Goal: Task Accomplishment & Management: Complete application form

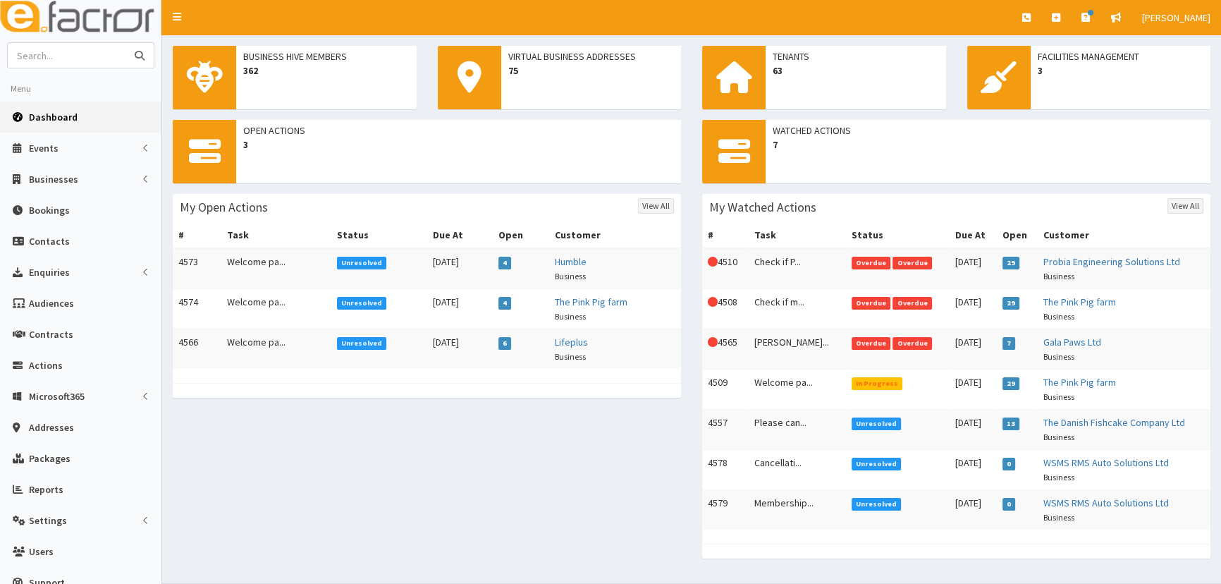
click at [69, 60] on input "text" at bounding box center [67, 55] width 118 height 25
click at [43, 374] on link "Actions" at bounding box center [80, 365] width 161 height 31
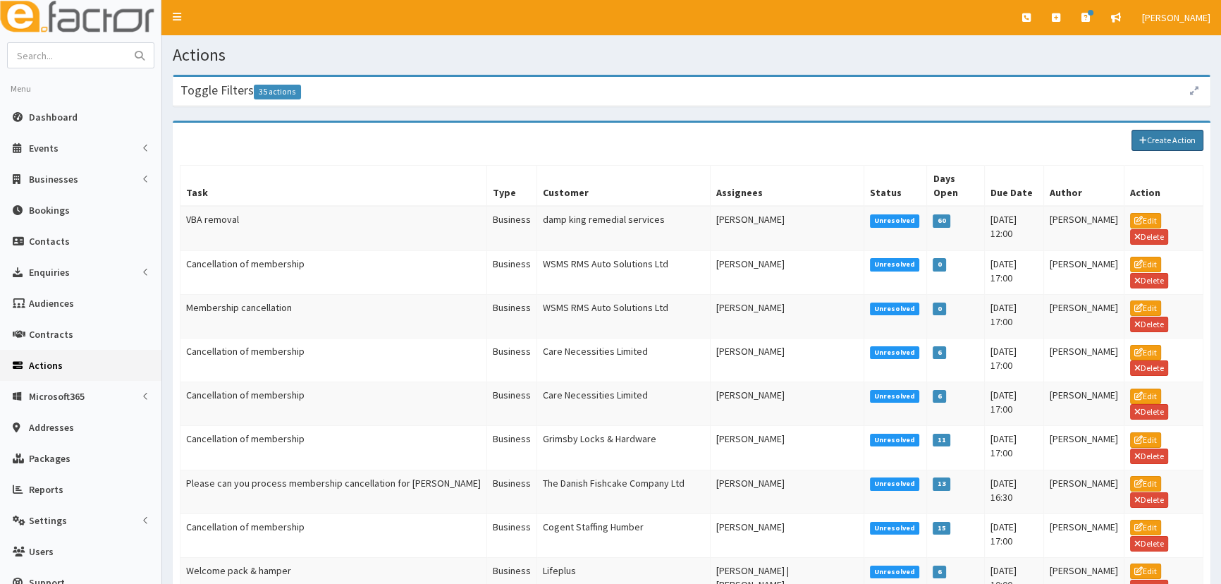
click at [1162, 145] on link "Create Action" at bounding box center [1168, 140] width 72 height 21
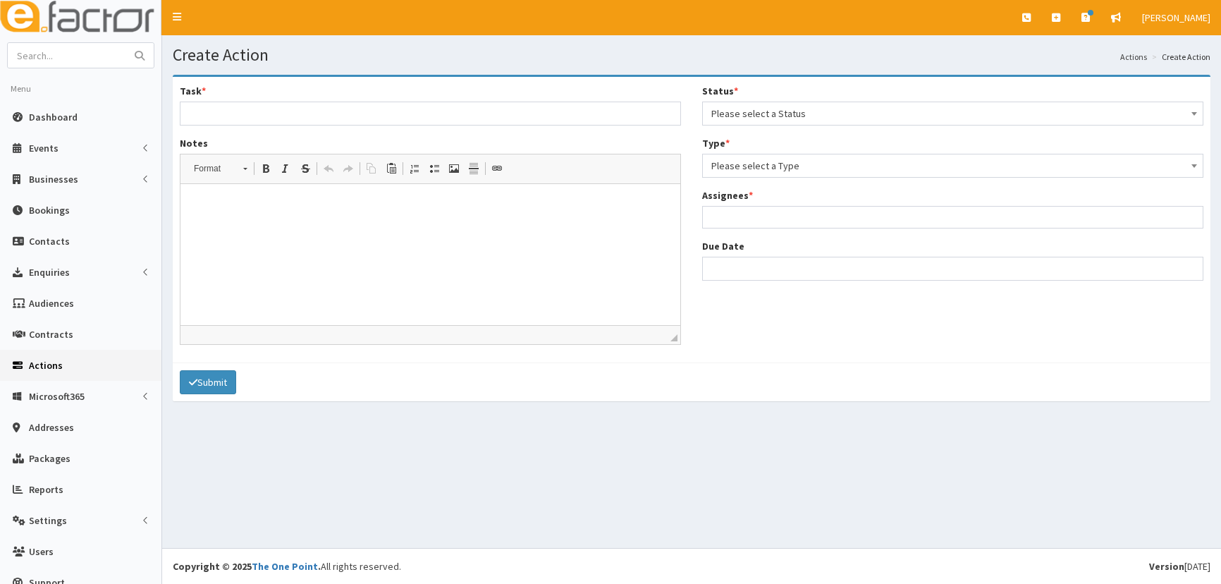
select select
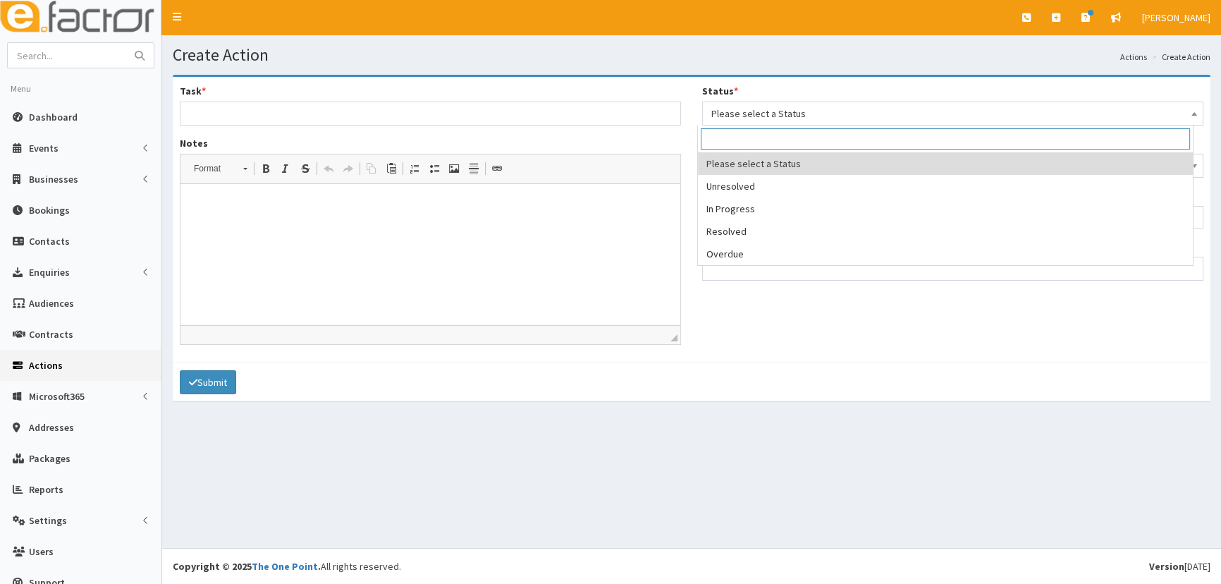
click at [758, 114] on span "Please select a Status" at bounding box center [953, 114] width 483 height 20
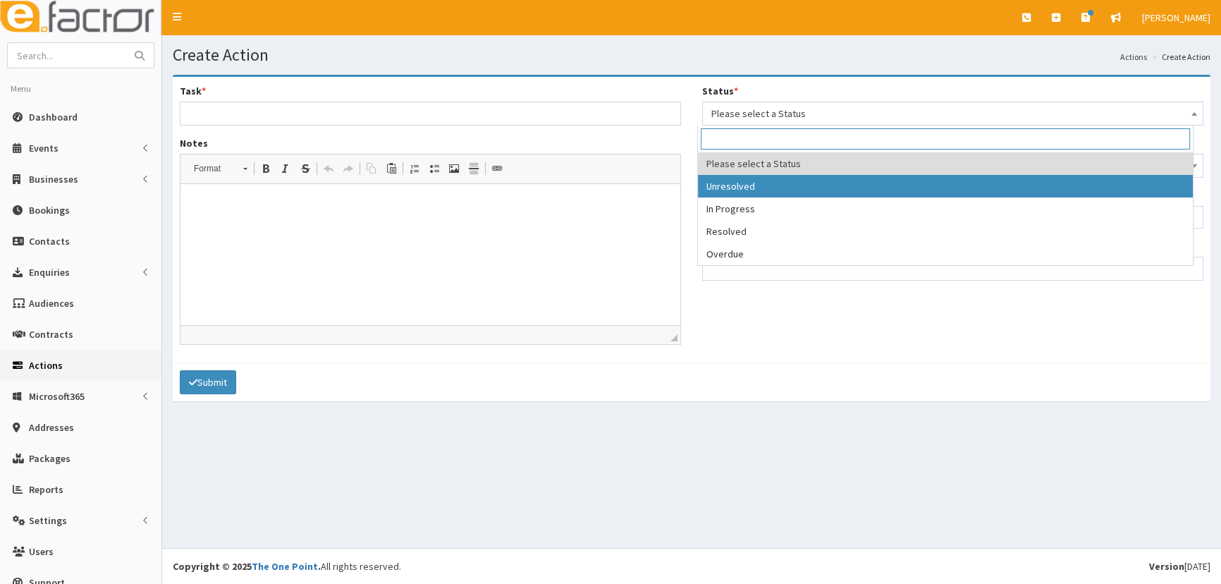
select select "1"
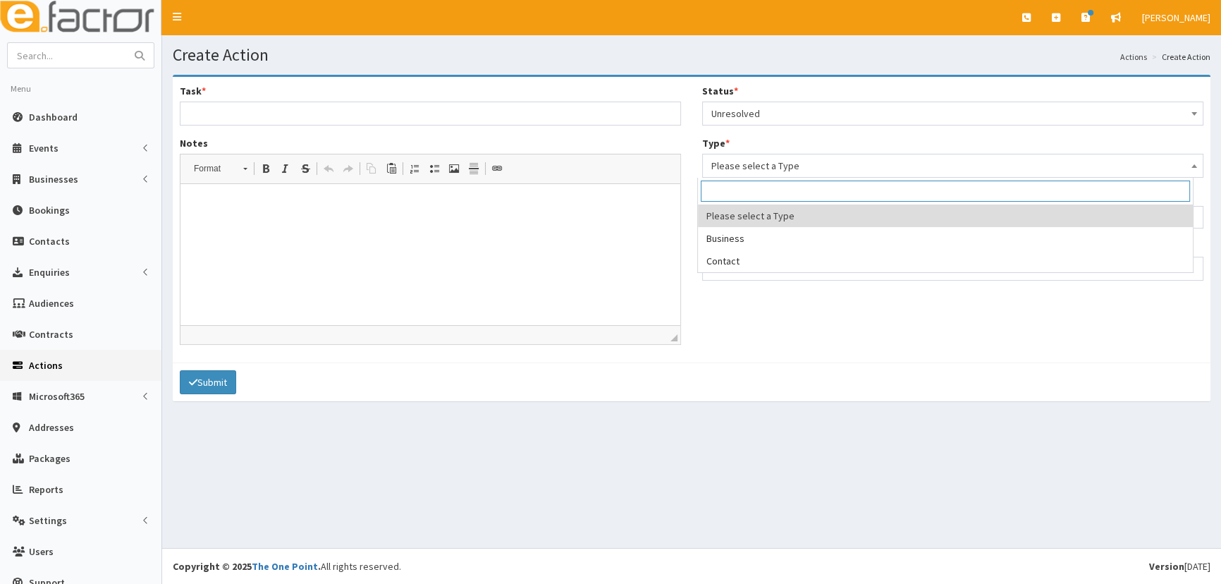
click at [733, 168] on span "Please select a Type" at bounding box center [953, 166] width 483 height 20
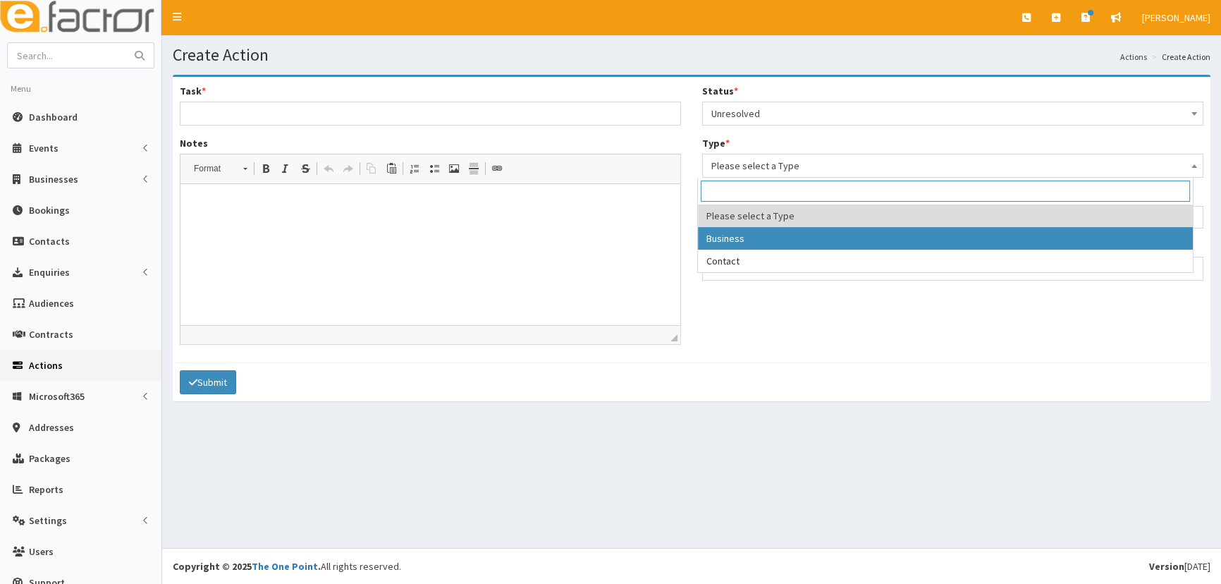
select select "business"
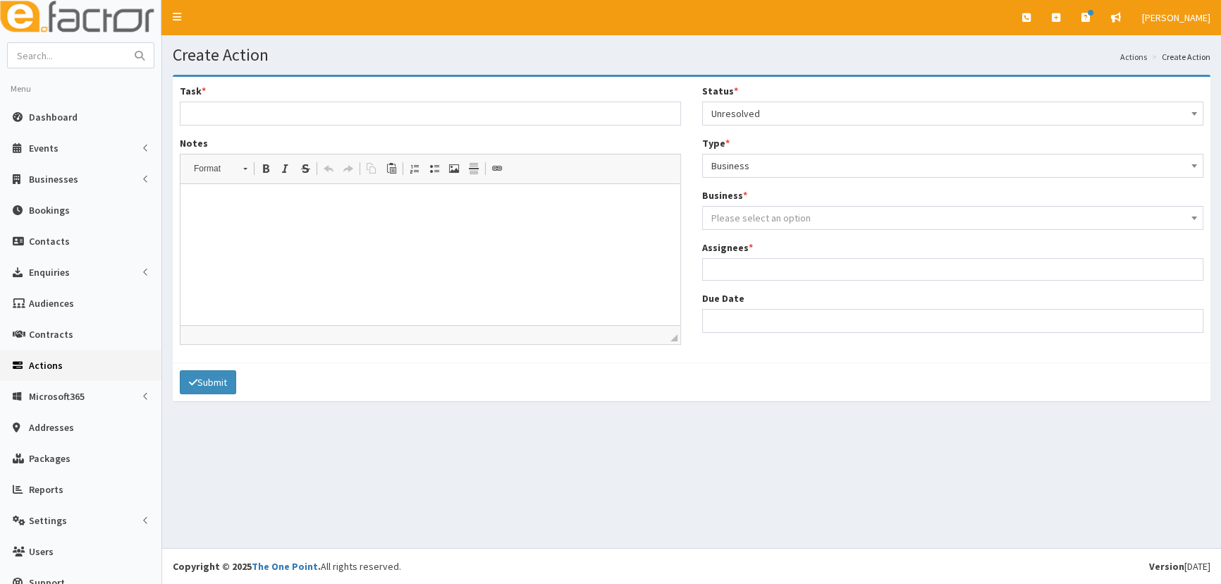
click at [733, 221] on span "Please select an option" at bounding box center [761, 218] width 99 height 13
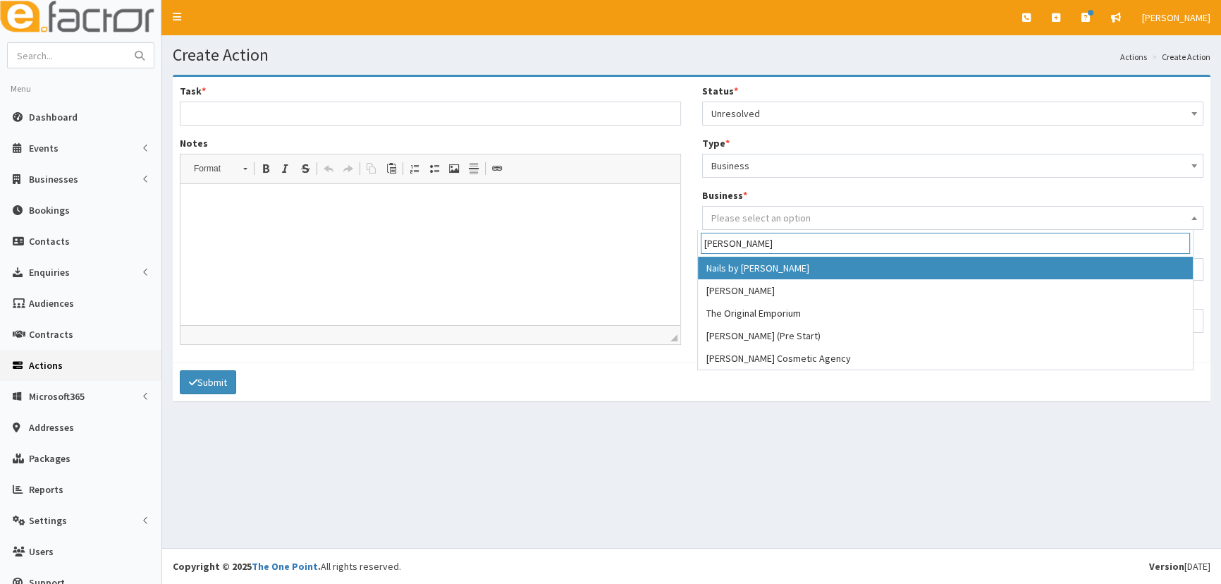
drag, startPoint x: 910, startPoint y: 426, endPoint x: 861, endPoint y: 434, distance: 49.3
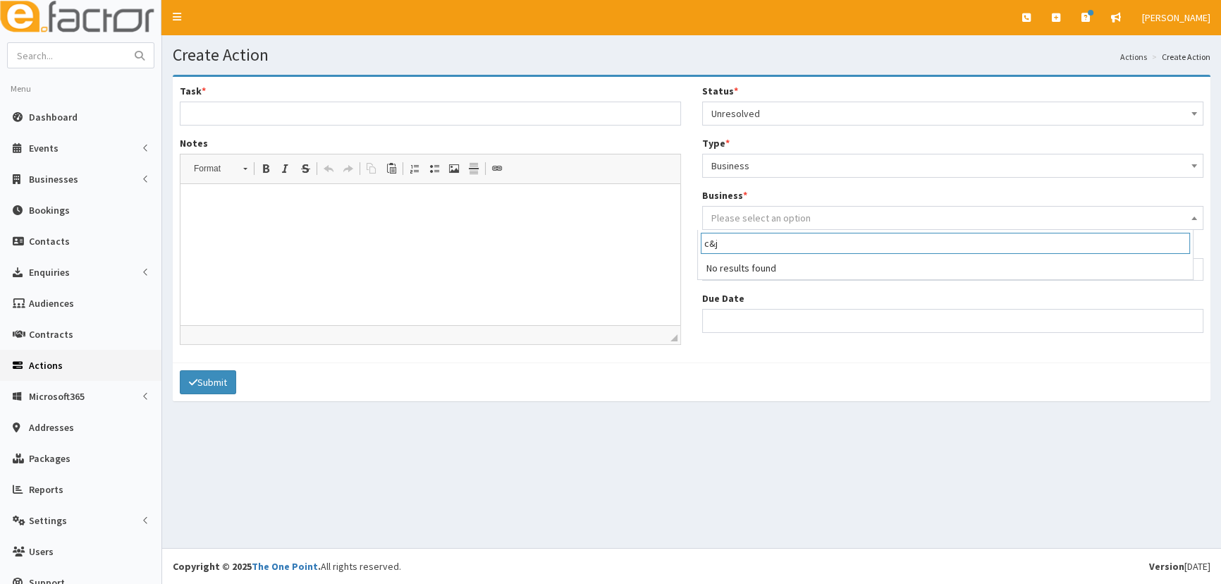
drag, startPoint x: 734, startPoint y: 240, endPoint x: 689, endPoint y: 241, distance: 45.2
click at [689, 241] on body "E Toggle navigation Quick Create Create Business Create Booking" at bounding box center [610, 292] width 1221 height 584
type input "C&J Group"
drag, startPoint x: 907, startPoint y: 429, endPoint x: 597, endPoint y: 210, distance: 380.0
click at [773, 389] on div "Submit" at bounding box center [692, 381] width 1038 height 39
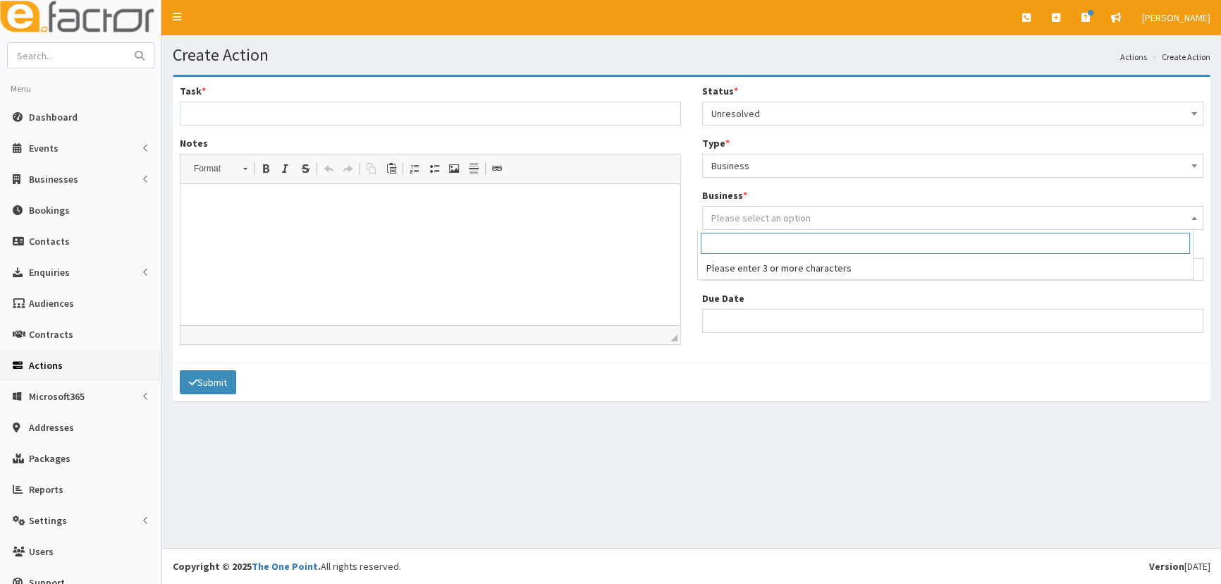
click at [746, 214] on span "Please select an option" at bounding box center [761, 218] width 99 height 13
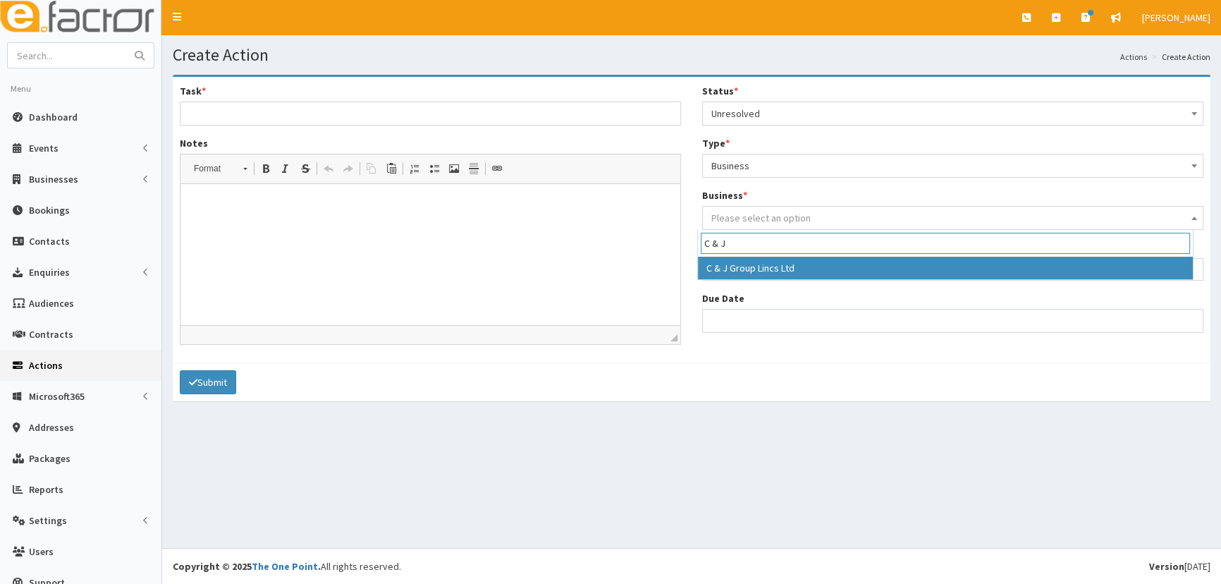
type input "C & J"
select select "75"
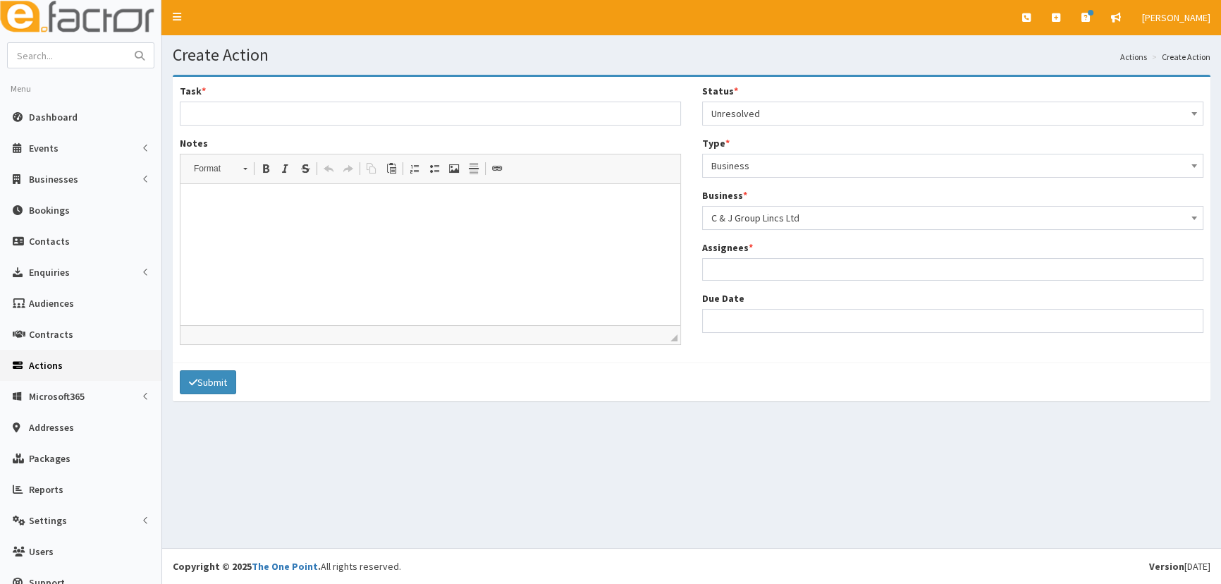
click at [743, 269] on ul at bounding box center [953, 268] width 500 height 18
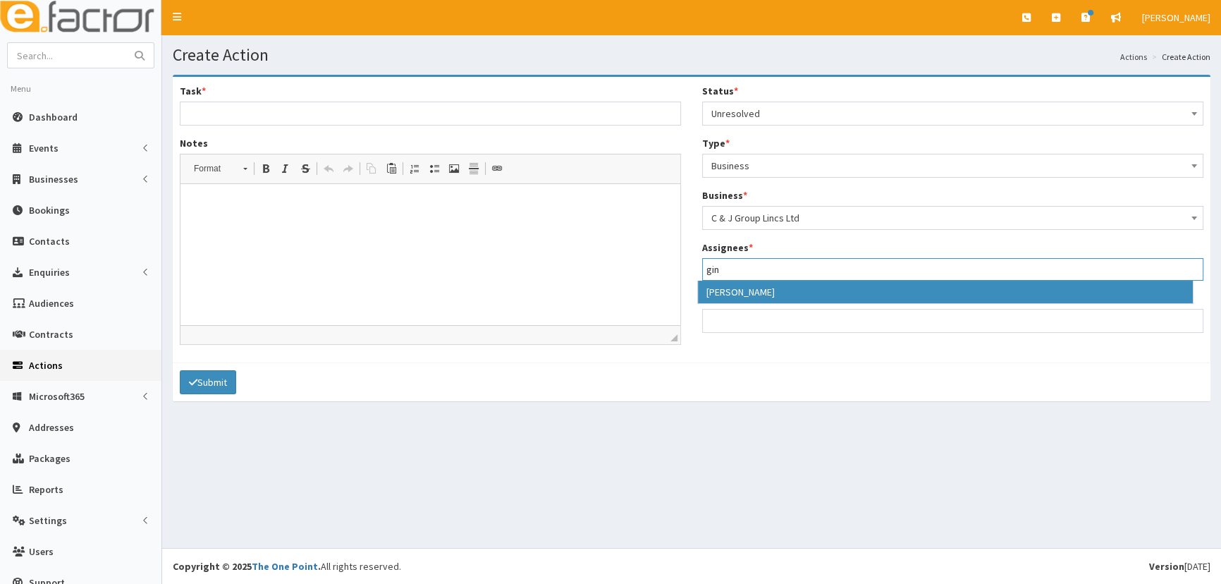
type input "gin"
select select "20"
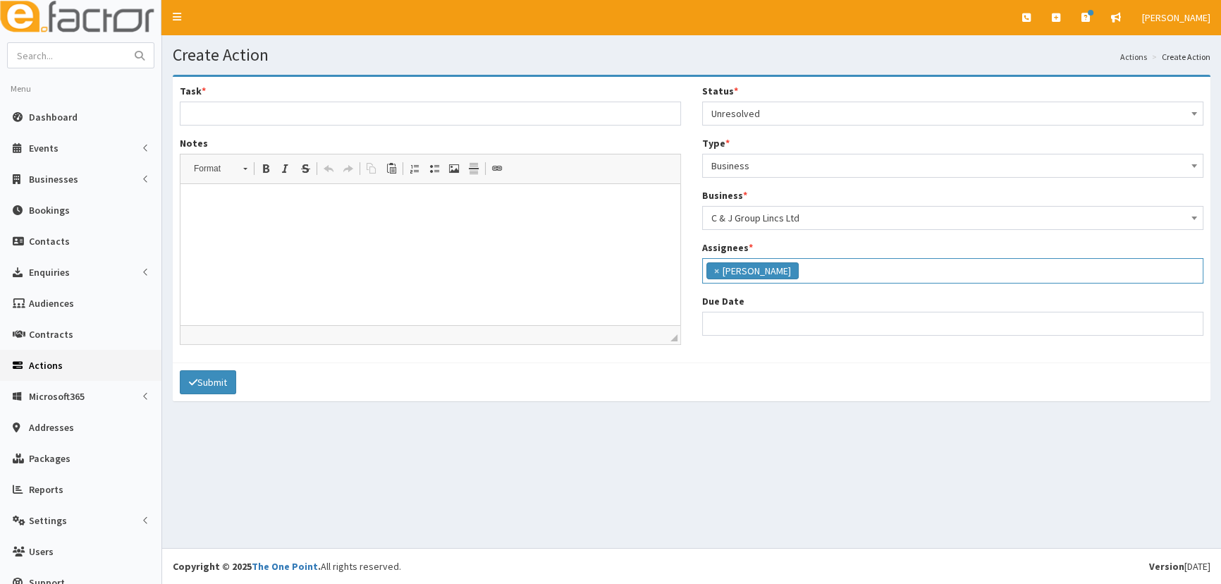
scroll to position [90, 0]
click at [729, 316] on input "Due Date" at bounding box center [952, 324] width 501 height 24
select select "12"
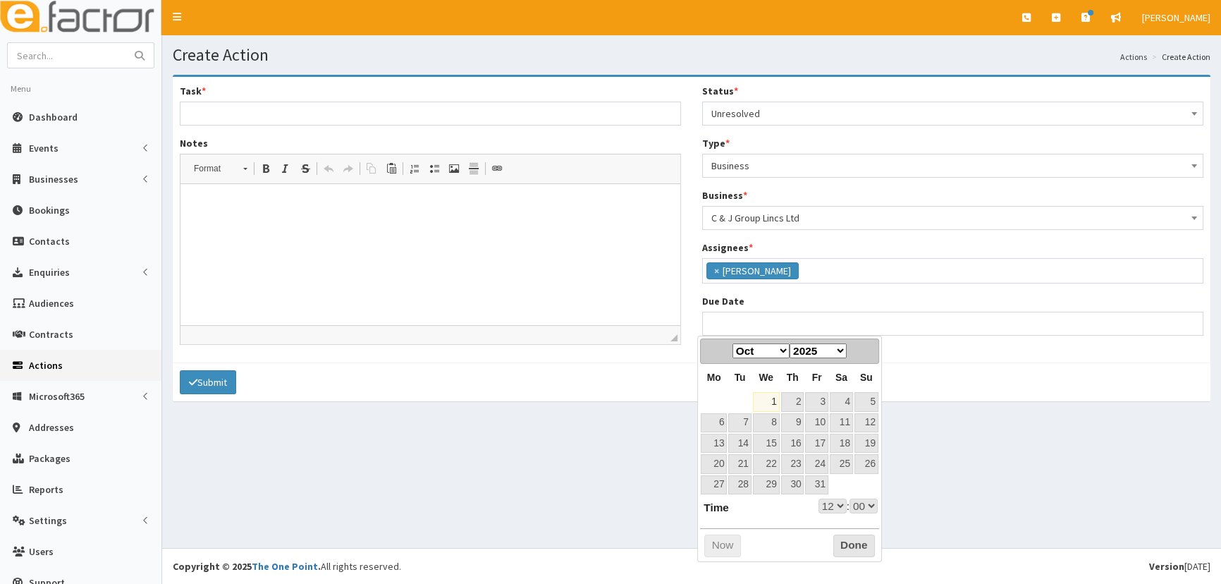
click at [728, 382] on th "Tu" at bounding box center [740, 378] width 24 height 28
click at [818, 402] on link "3" at bounding box center [816, 401] width 23 height 19
type input "03-10-2025 12:00"
select select "12"
click at [726, 424] on link "6" at bounding box center [714, 422] width 26 height 19
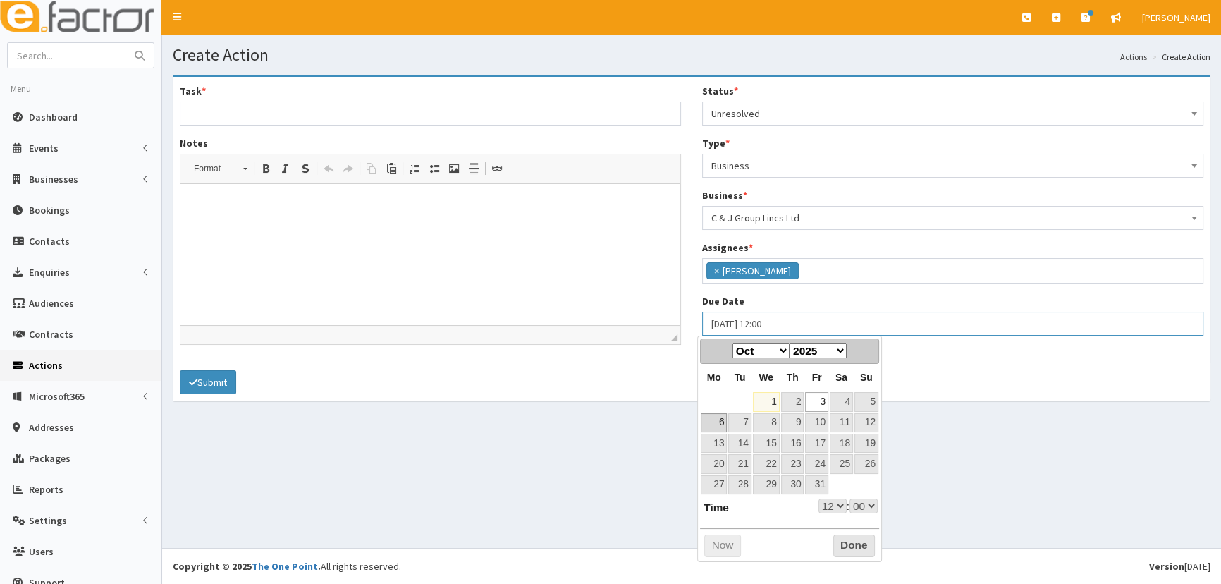
type input "06-10-2025 12:00"
select select "12"
click at [822, 501] on select "00 01 02 03 04 05 06 07 08 09 10 11 12 13 14 15 16 17 18 19 20 21 22 23" at bounding box center [833, 506] width 28 height 15
type input "06-10-2025 17:00"
select select "17"
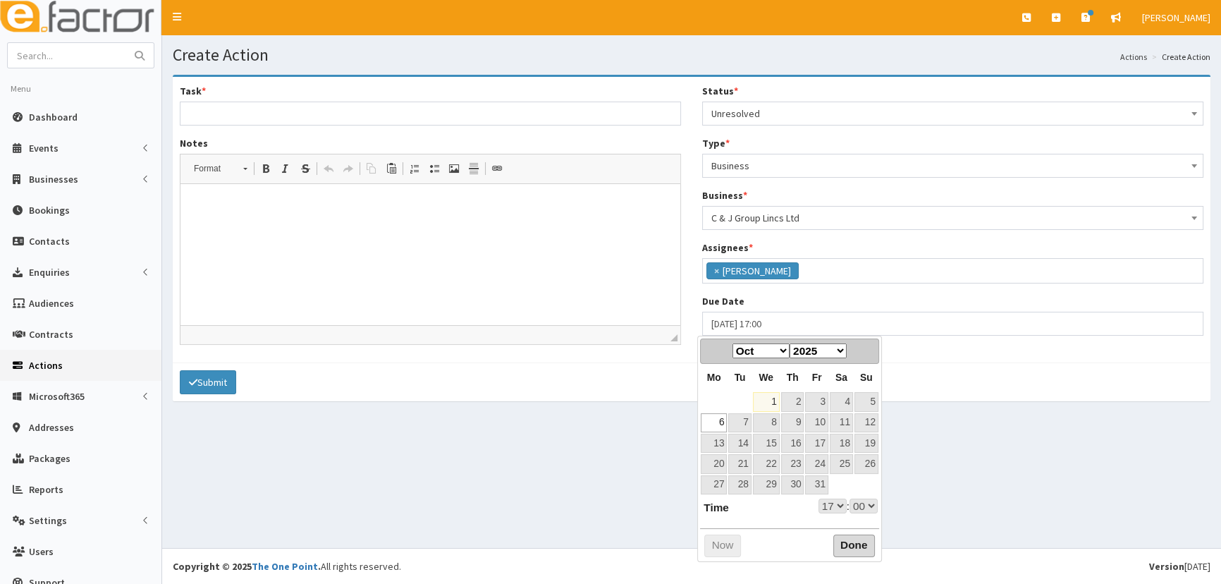
click at [862, 535] on button "Done" at bounding box center [855, 546] width 42 height 23
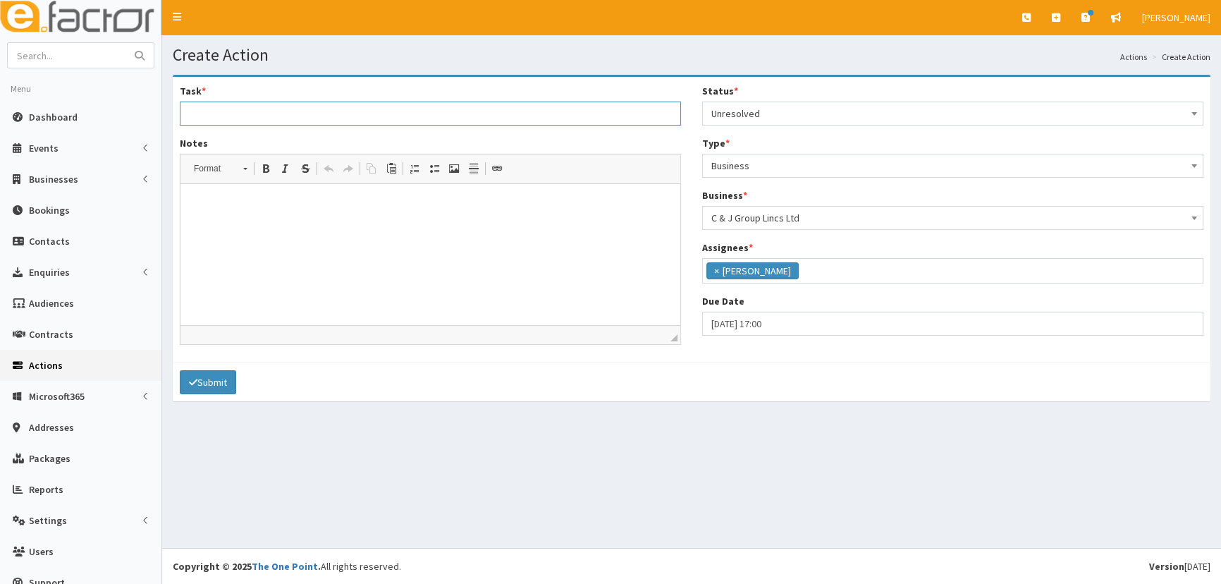
click at [337, 114] on input "Task *" at bounding box center [430, 114] width 501 height 24
drag, startPoint x: 383, startPoint y: 250, endPoint x: 508, endPoint y: 351, distance: 160.5
click at [383, 227] on html at bounding box center [431, 205] width 500 height 43
click at [298, 106] on input "Jason is looking at grant" at bounding box center [430, 114] width 501 height 24
click at [272, 227] on html at bounding box center [431, 205] width 500 height 43
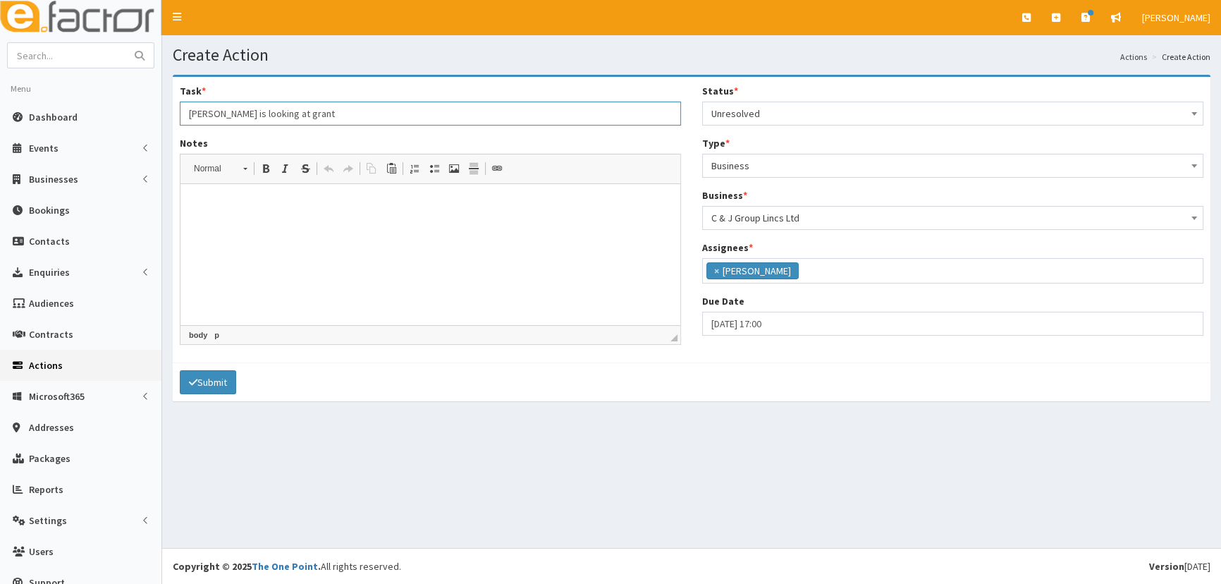
click at [309, 106] on input "Jason is looking at grant" at bounding box center [430, 114] width 501 height 24
click at [362, 205] on p at bounding box center [431, 205] width 472 height 15
click at [303, 118] on input "Jason is looking at grant" at bounding box center [430, 114] width 501 height 24
drag, startPoint x: 279, startPoint y: 219, endPoint x: 281, endPoint y: 207, distance: 12.1
click at [280, 219] on html at bounding box center [431, 205] width 500 height 43
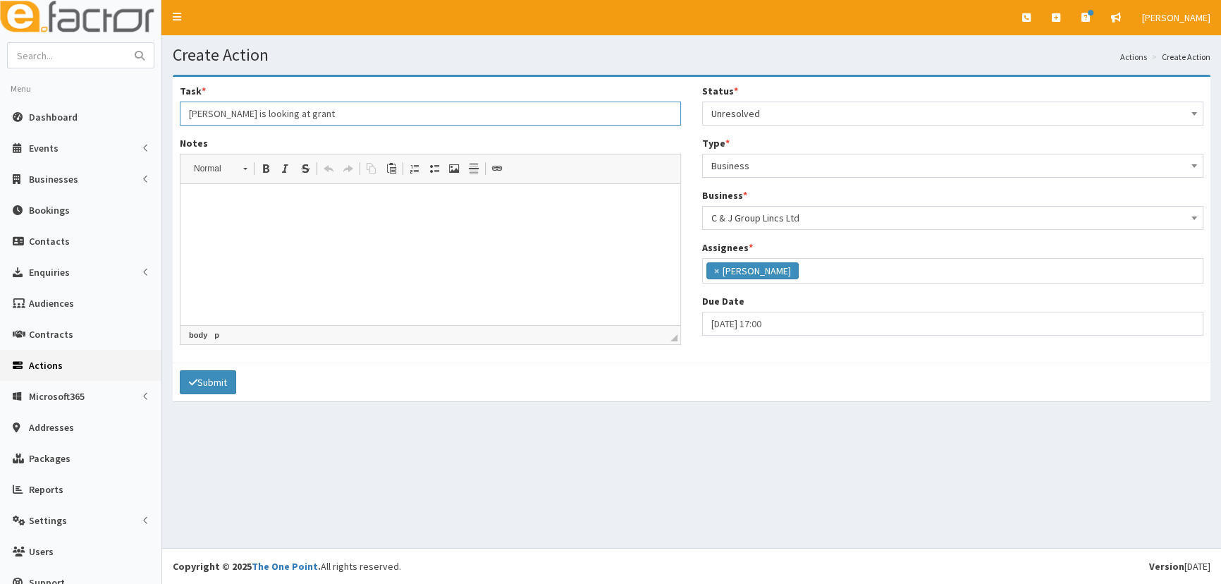
click at [293, 113] on input "Jason is looking at grant" at bounding box center [430, 114] width 501 height 24
click at [238, 207] on p at bounding box center [431, 205] width 472 height 15
click at [304, 118] on input "Jason is looking at grant" at bounding box center [430, 114] width 501 height 24
click at [295, 113] on input "Jason is looking at grant" at bounding box center [430, 114] width 501 height 24
click at [223, 227] on html at bounding box center [431, 205] width 500 height 43
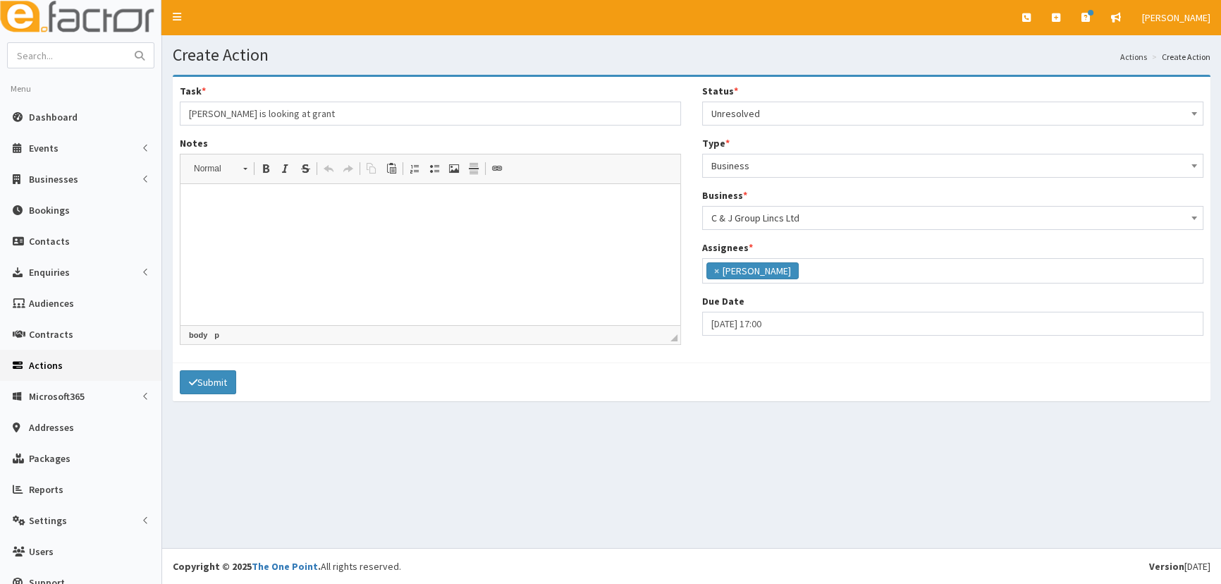
click at [326, 227] on html at bounding box center [431, 205] width 500 height 43
click at [331, 119] on input "Jason is looking at grant" at bounding box center [430, 114] width 501 height 24
click at [323, 193] on html at bounding box center [431, 205] width 500 height 43
click at [529, 227] on html at bounding box center [431, 205] width 500 height 43
drag, startPoint x: 487, startPoint y: 106, endPoint x: 494, endPoint y: 105, distance: 7.1
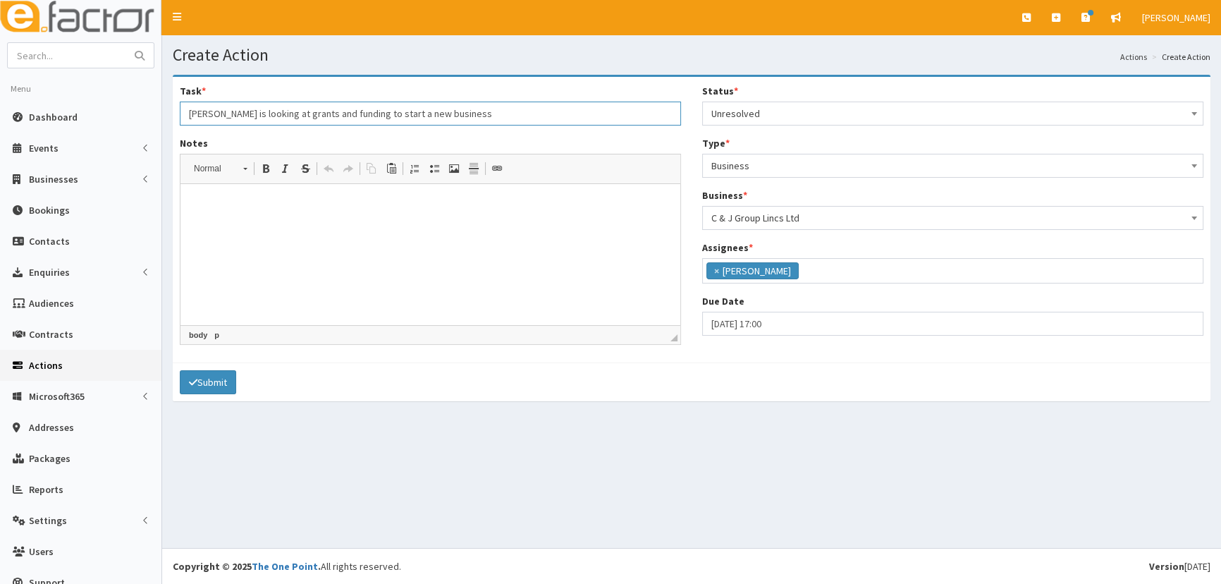
click at [492, 106] on input "Jason is looking at grants and funding to start a new business" at bounding box center [430, 114] width 501 height 24
click at [396, 221] on html at bounding box center [431, 205] width 500 height 43
drag, startPoint x: 512, startPoint y: 111, endPoint x: 482, endPoint y: 117, distance: 30.8
click at [482, 117] on input "Jason is looking at grants and funding to start a new business with his borther" at bounding box center [430, 114] width 501 height 24
type input "Jason is looking at grants and funding to start a new business with his brother"
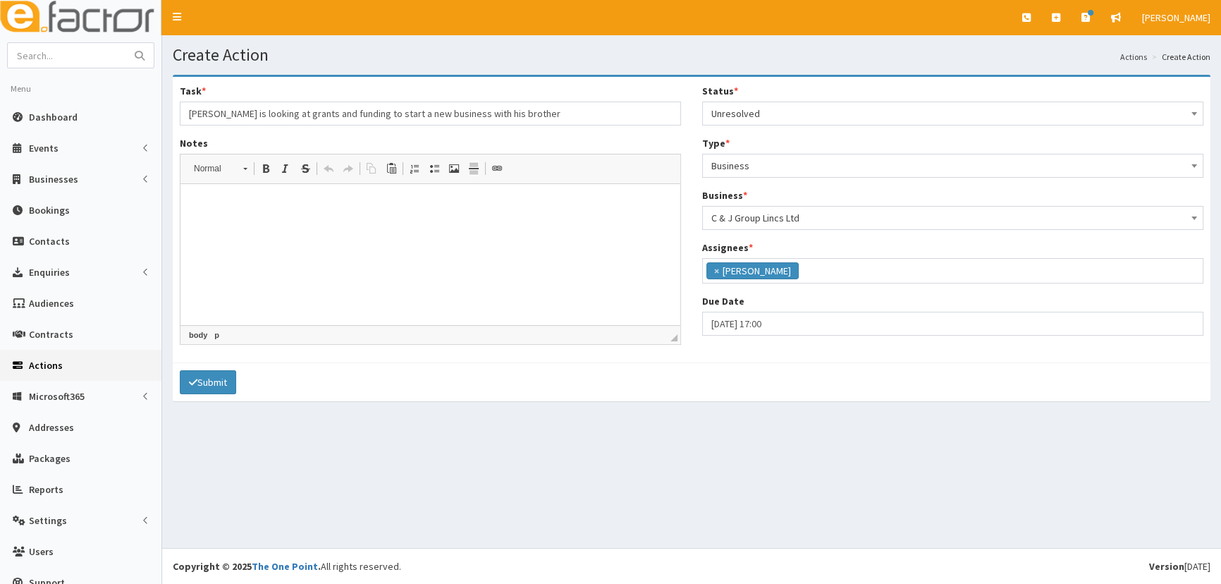
click at [360, 227] on html at bounding box center [431, 205] width 500 height 43
click at [304, 202] on p "Hey Gina, Jason would juust liek to gain some more information on the grants an…" at bounding box center [431, 213] width 472 height 30
click at [319, 205] on p "Hey Gina, Jason would ju st liek to gain some more information on the grants an…" at bounding box center [431, 213] width 472 height 30
click at [538, 242] on html "Hey Gina, Jason would ju st like to gain some more information on the grants an…" at bounding box center [431, 213] width 500 height 58
click at [608, 212] on p "Hey Gina, Jason would ju st like to gain some more information on the grants an…" at bounding box center [431, 213] width 472 height 30
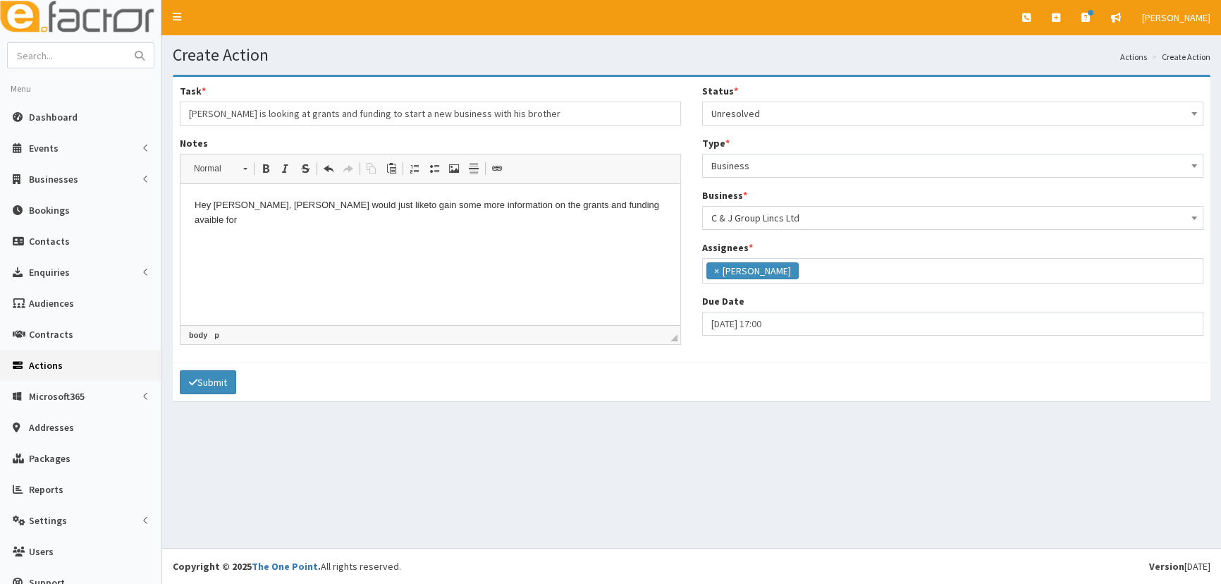
click at [618, 207] on p "Hey Gina, Jason would ju st like to gain some more information on the grants an…" at bounding box center [431, 213] width 472 height 30
drag, startPoint x: 609, startPoint y: 205, endPoint x: 570, endPoint y: 212, distance: 39.4
click at [570, 212] on p "Hey Gina, Jason would ju st like to gain some more information on the grants an…" at bounding box center [431, 213] width 472 height 30
drag, startPoint x: 296, startPoint y: 228, endPoint x: 281, endPoint y: 227, distance: 15.6
click at [293, 228] on html "Hey Gina, Jason would ju st like to gain some more information on the grants an…" at bounding box center [431, 213] width 500 height 58
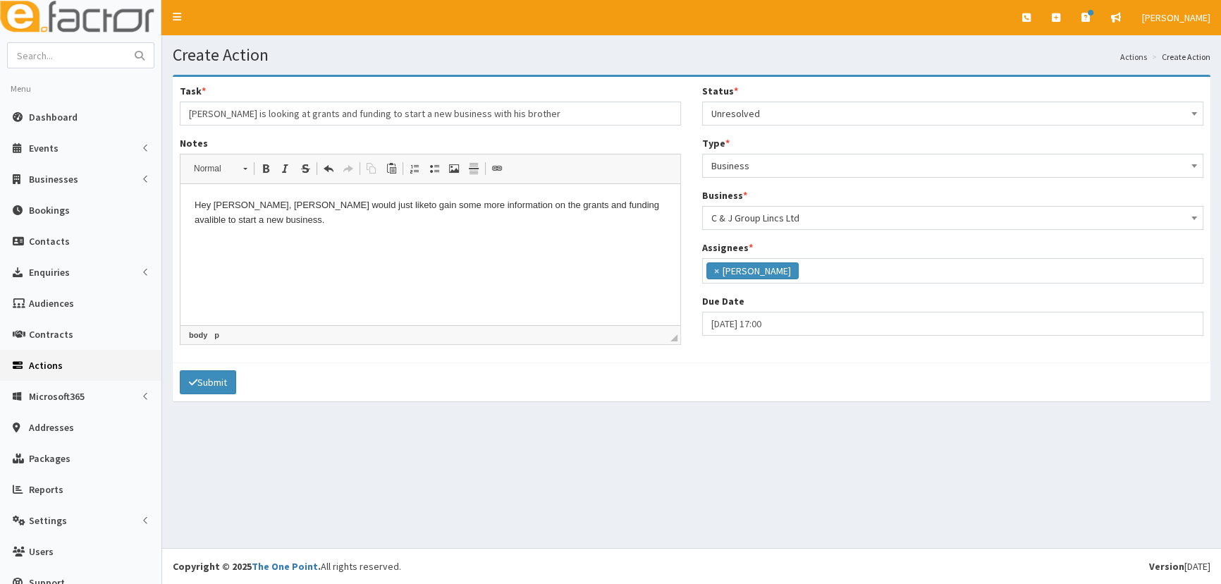
click at [259, 225] on p "Hey Gina, Jason would ju st like to gain some more information on the grants an…" at bounding box center [431, 213] width 472 height 30
click at [229, 221] on p "Hey Gina, Jason would ju st like to gain some more information on the grants an…" at bounding box center [431, 213] width 472 height 30
click at [642, 242] on html "Hey Gina, Jason would ju st like to gain some more information on the grants an…" at bounding box center [431, 213] width 500 height 58
click at [421, 231] on html "Hey Gina, Jason would ju st like to gain some more information on the grants an…" at bounding box center [431, 213] width 500 height 58
click at [581, 242] on html "Hey Gina, Jason would ju st like to gain some more information on the grants an…" at bounding box center [431, 213] width 500 height 58
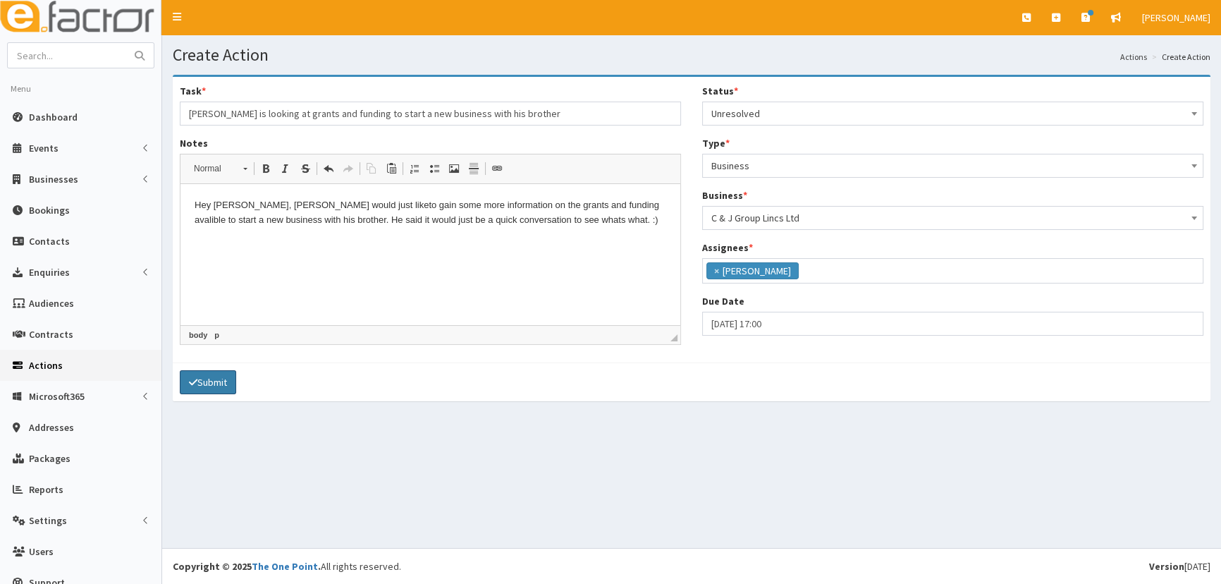
click at [214, 379] on button "Submit" at bounding box center [208, 382] width 56 height 24
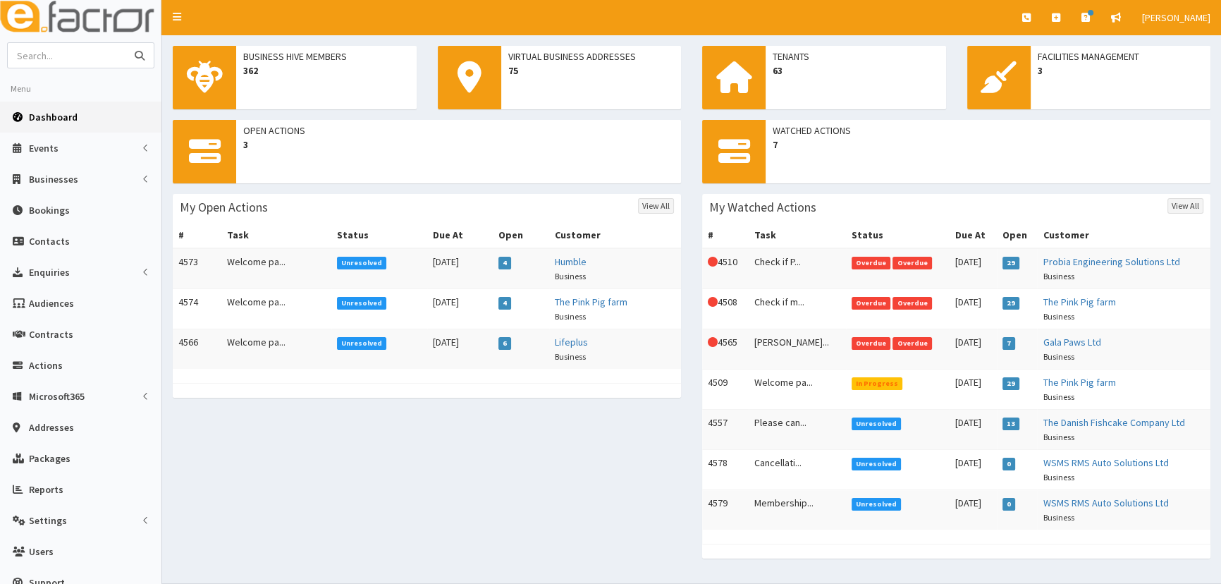
click at [84, 53] on input "text" at bounding box center [67, 55] width 118 height 25
type input "C and J"
click at [126, 43] on button "submit" at bounding box center [140, 55] width 28 height 25
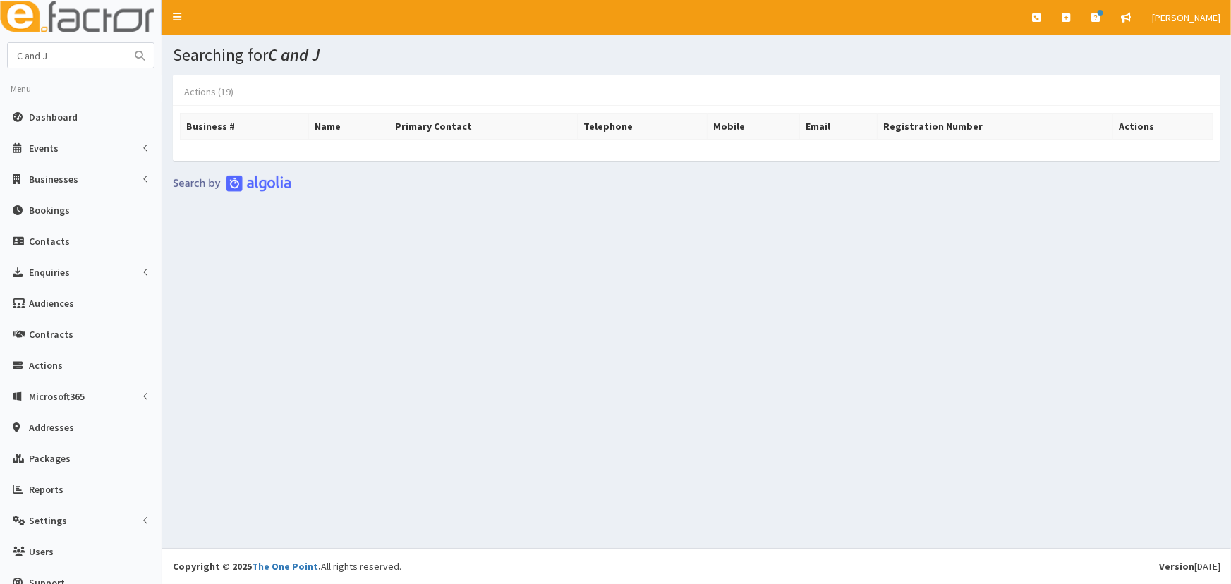
click at [212, 90] on link "Actions (19)" at bounding box center [209, 92] width 72 height 30
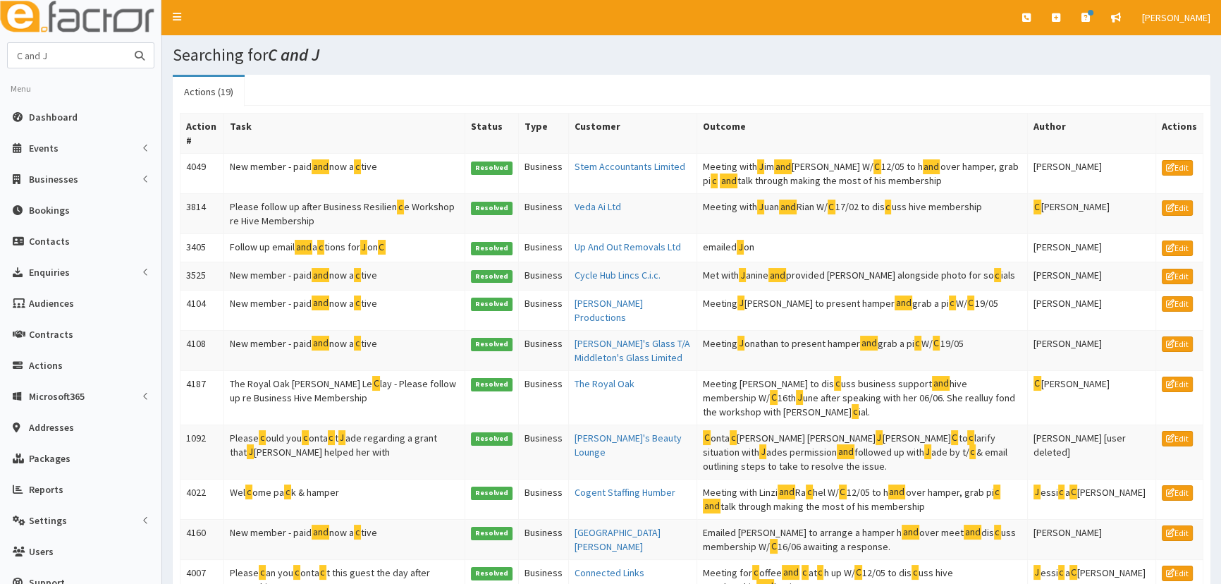
drag, startPoint x: 74, startPoint y: 54, endPoint x: -109, endPoint y: 59, distance: 182.7
click at [0, 59] on html "E Toggle navigation Quick Create Create Business Create Booking" at bounding box center [610, 531] width 1221 height 1063
type input "Jason"
click at [126, 43] on button "submit" at bounding box center [140, 55] width 28 height 25
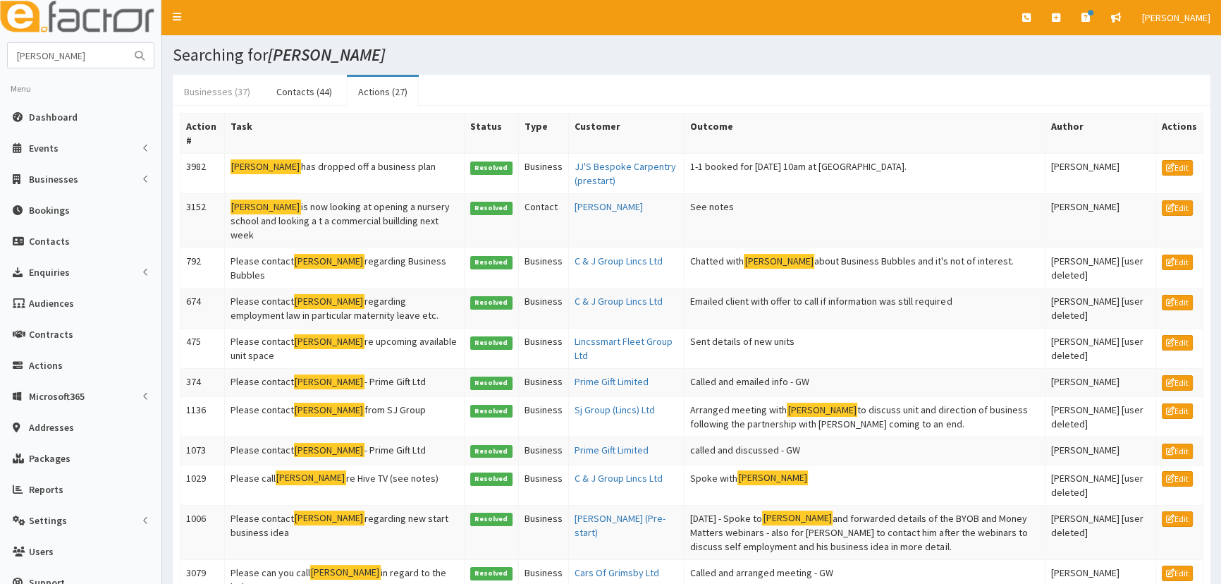
click at [219, 92] on link "Businesses (37)" at bounding box center [217, 92] width 89 height 30
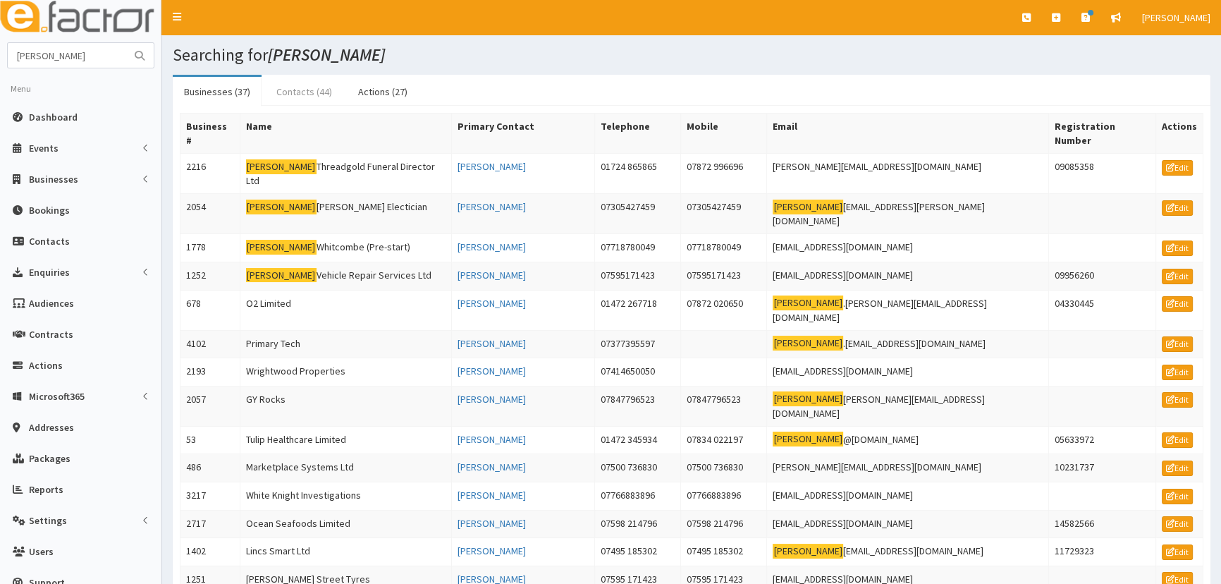
click at [291, 94] on link "Contacts (44)" at bounding box center [304, 92] width 78 height 30
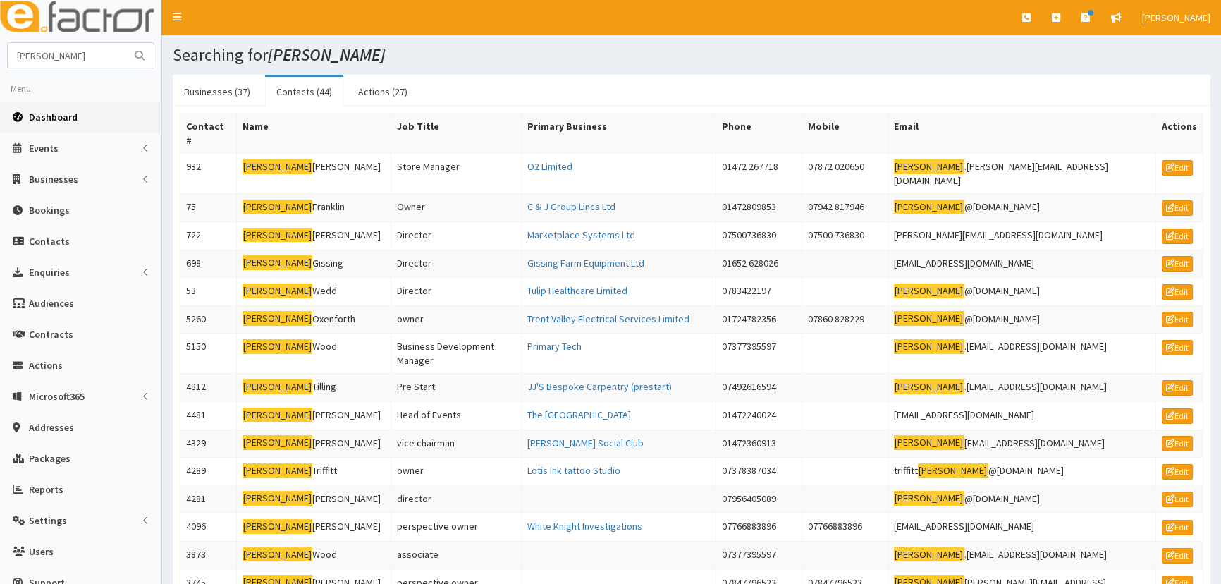
click at [39, 116] on span "Dashboard" at bounding box center [53, 117] width 49 height 13
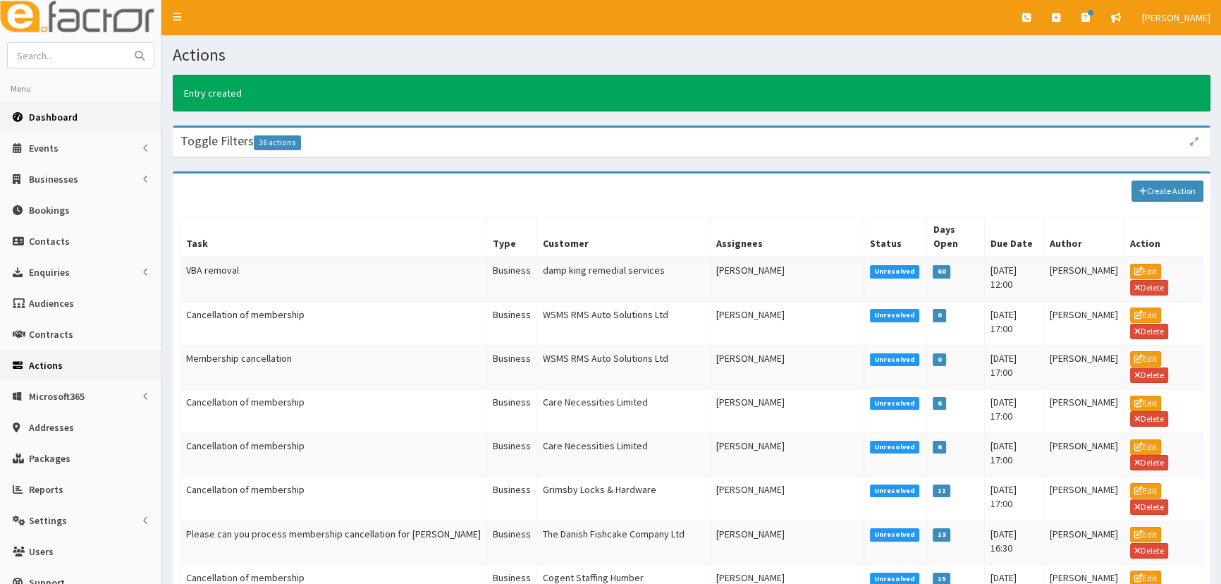
click at [26, 113] on icon at bounding box center [20, 117] width 14 height 10
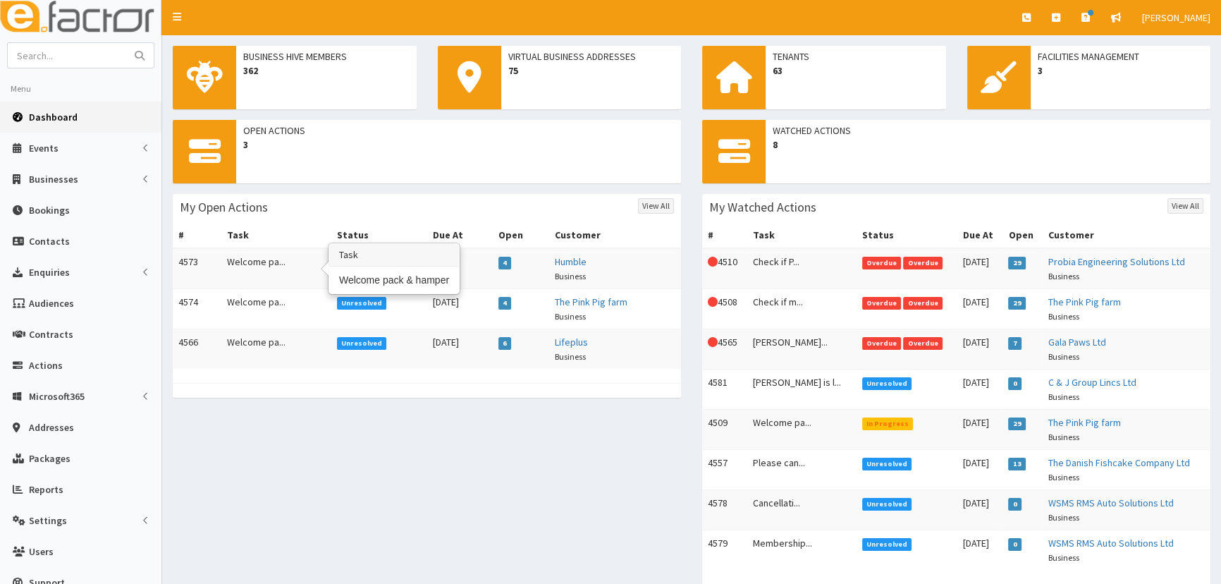
click at [279, 266] on td "Welcome pa..." at bounding box center [276, 268] width 110 height 41
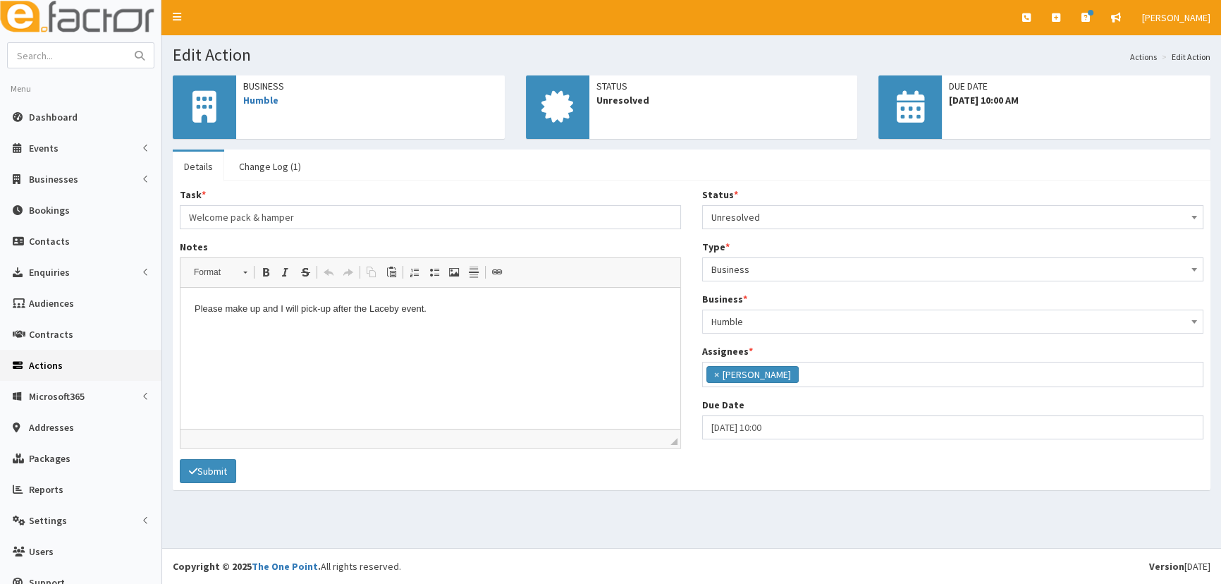
scroll to position [111, 0]
click at [789, 430] on input "[DATE] 10:00" at bounding box center [952, 427] width 501 height 24
select select "10"
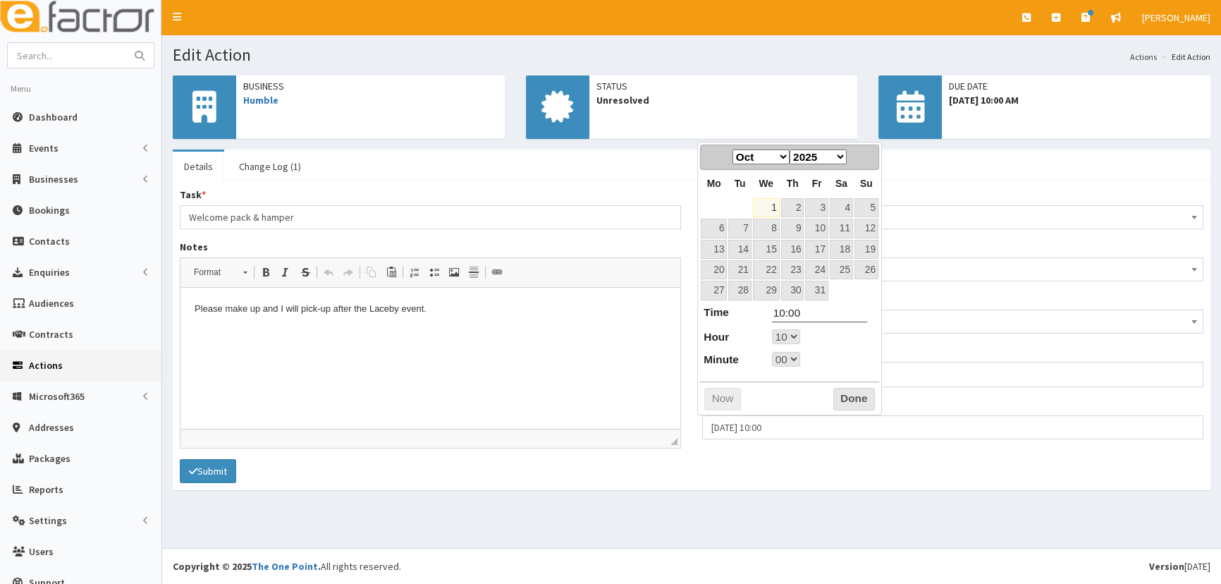
click at [791, 343] on select "00 01 02 03 04 05 06 07 08 09 10 11 12 13 14 15 16 17 18 19 20 21 22 23" at bounding box center [786, 336] width 28 height 15
type input "01-10-2025 17:00"
type input "17:00"
select select "17"
click at [846, 394] on button "Done" at bounding box center [855, 399] width 42 height 23
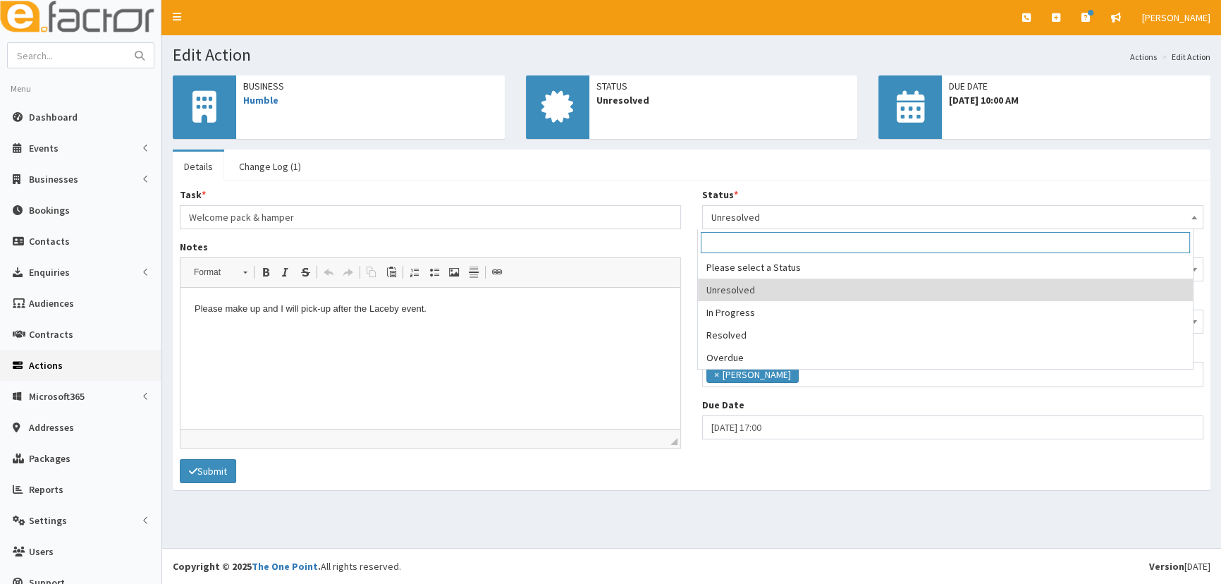
click at [789, 211] on span "Unresolved" at bounding box center [953, 217] width 483 height 20
select select "2"
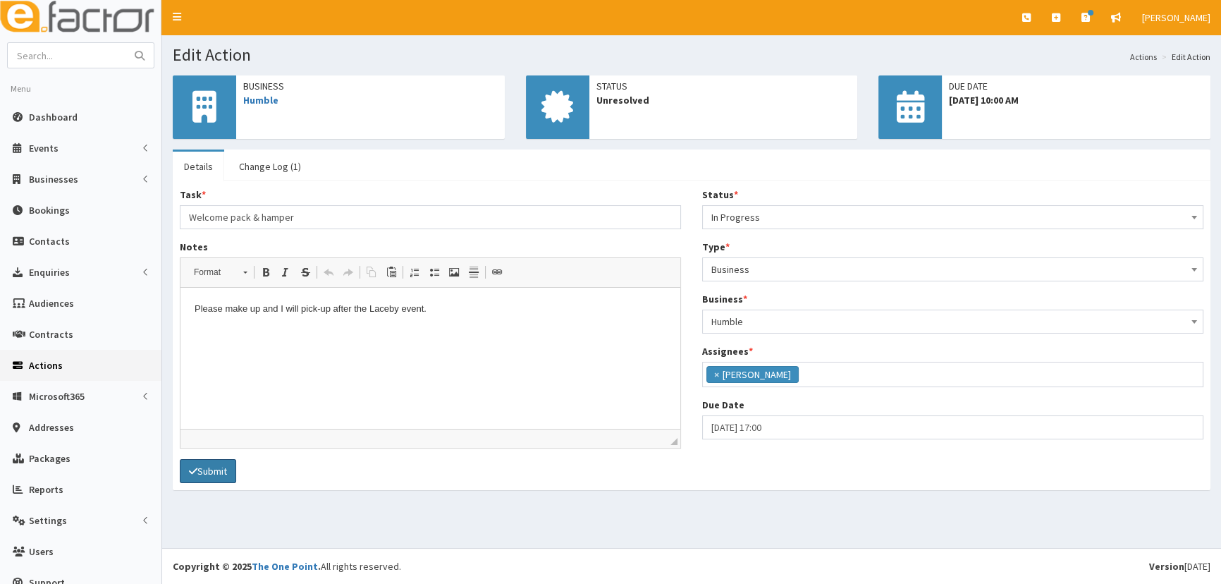
click at [233, 463] on button "Submit" at bounding box center [208, 471] width 56 height 24
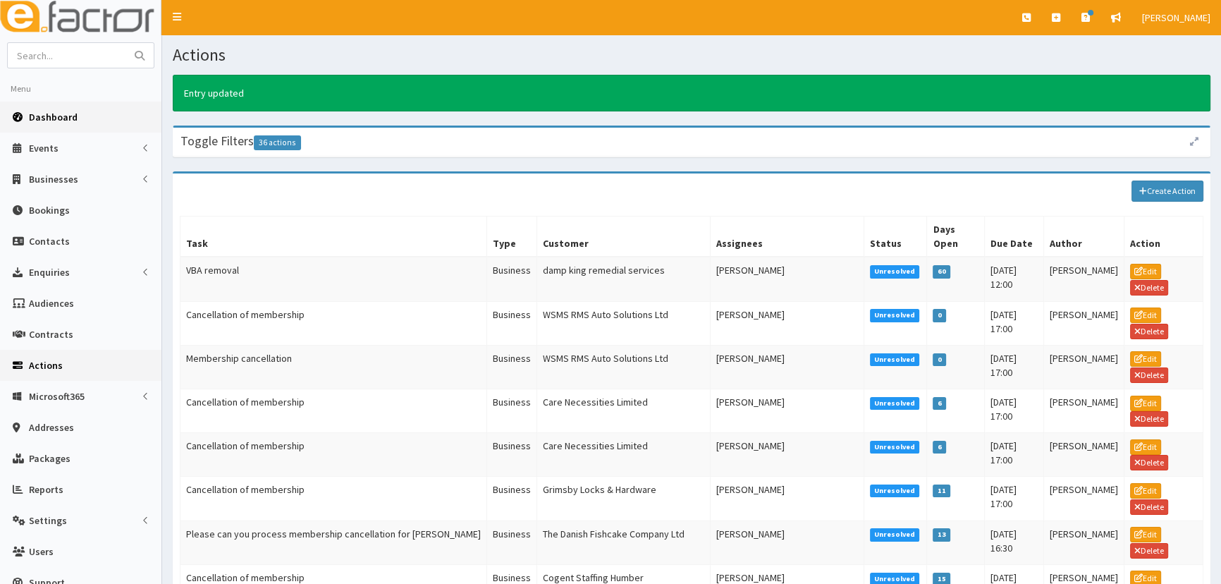
click at [52, 121] on span "Dashboard" at bounding box center [53, 117] width 49 height 13
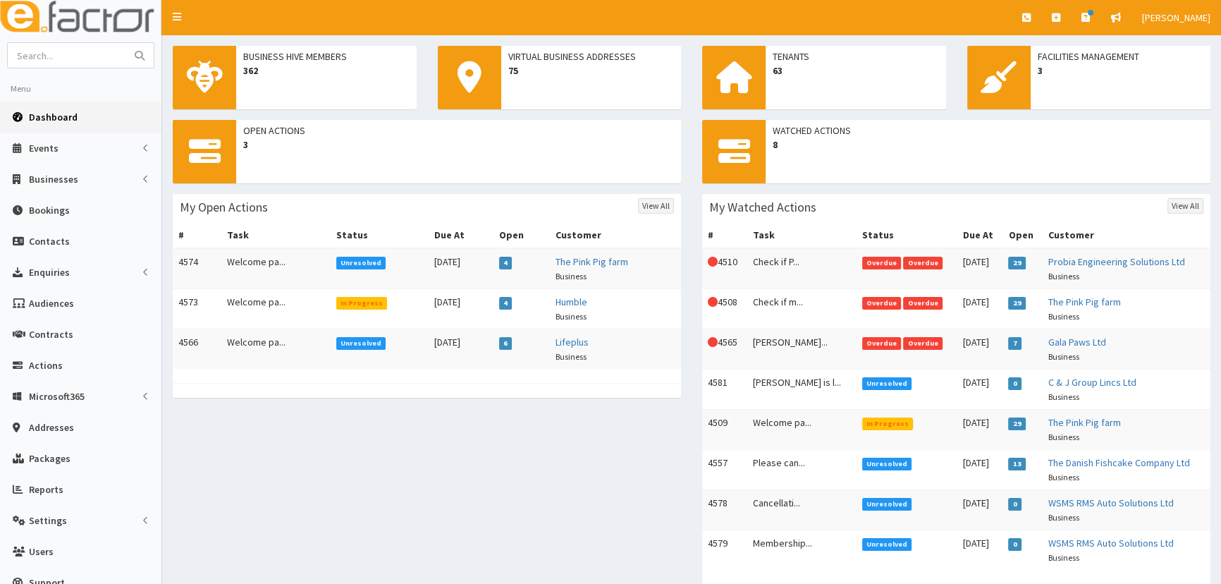
click at [339, 410] on div "Open Actions 3 My Open Actions View All # Task Status Due At Open Customer 4574…" at bounding box center [427, 266] width 530 height 292
click at [247, 343] on td "Welcome pa..." at bounding box center [275, 349] width 109 height 40
click at [278, 353] on td "Welcome pa..." at bounding box center [275, 349] width 109 height 40
click at [255, 262] on td "Welcome pa..." at bounding box center [275, 268] width 109 height 41
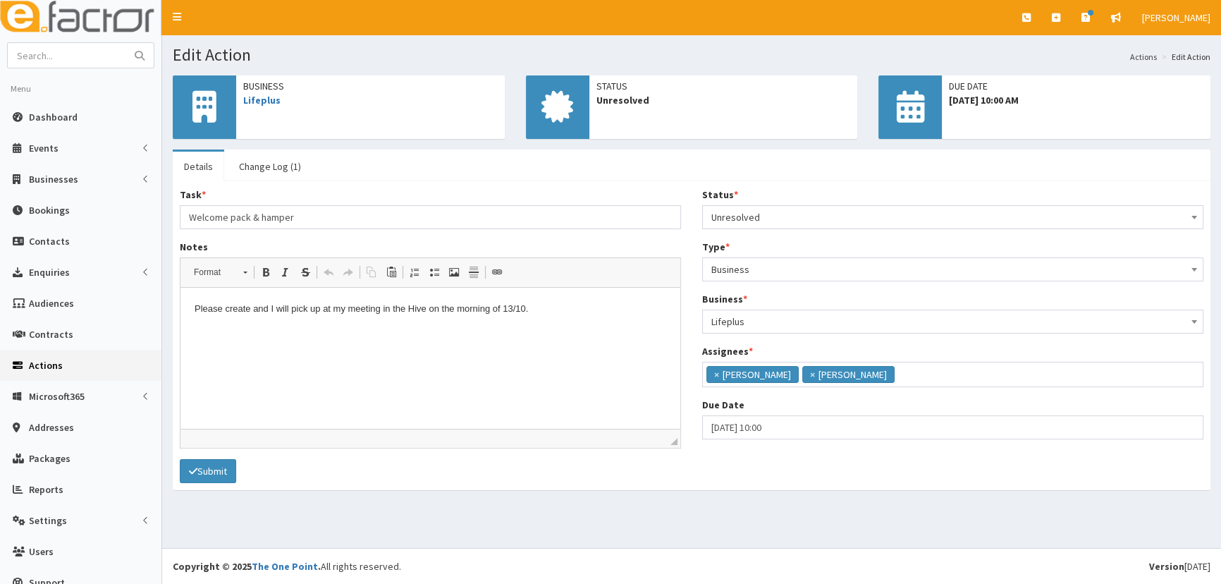
scroll to position [99, 0]
click at [559, 326] on html "Please create and I will pick up at my meeting in the Hive on the morning of 13…" at bounding box center [431, 309] width 500 height 43
drag, startPoint x: 288, startPoint y: 170, endPoint x: 268, endPoint y: 173, distance: 20.1
click at [288, 170] on link "Change Log (1)" at bounding box center [270, 167] width 85 height 30
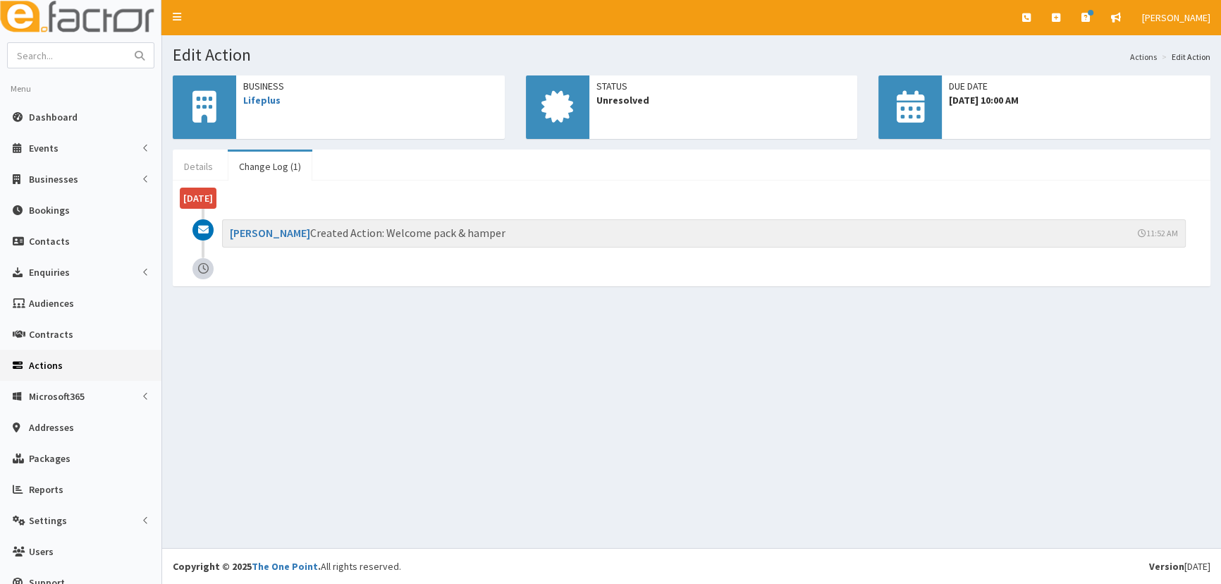
click at [174, 166] on link "Details" at bounding box center [198, 167] width 51 height 30
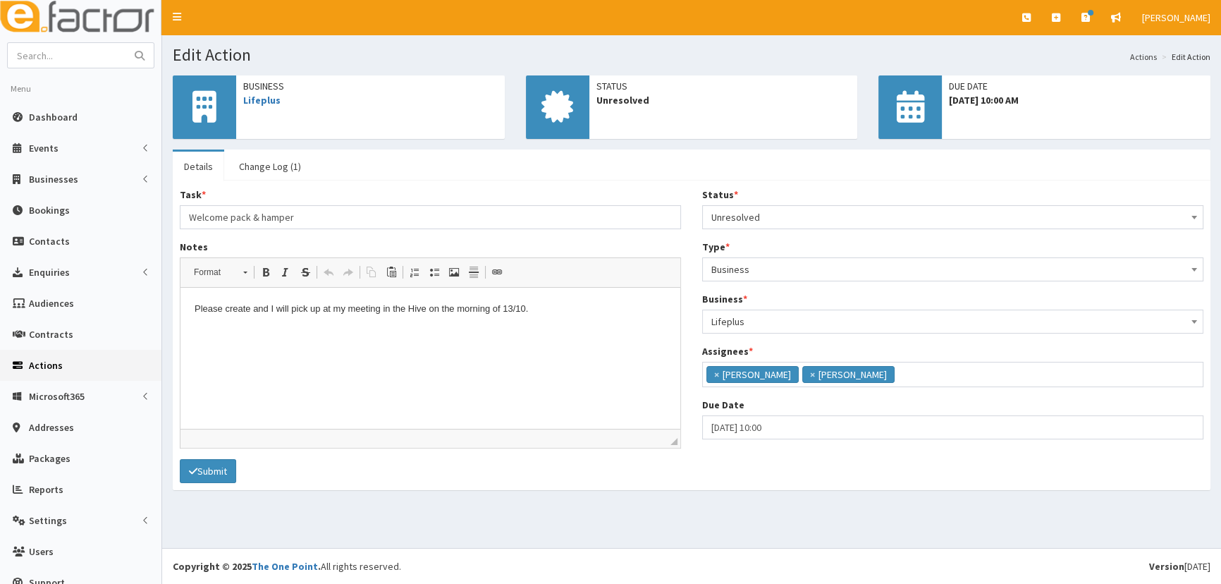
scroll to position [99, 0]
click at [274, 161] on link "Change Log (1)" at bounding box center [270, 167] width 85 height 30
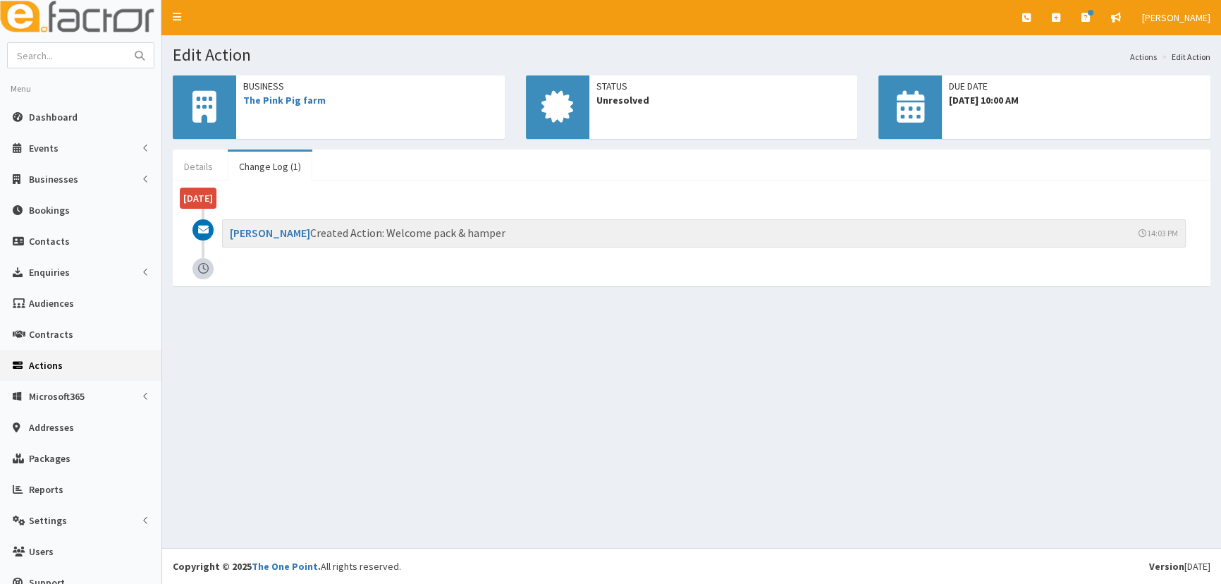
click at [194, 169] on link "Details" at bounding box center [198, 167] width 51 height 30
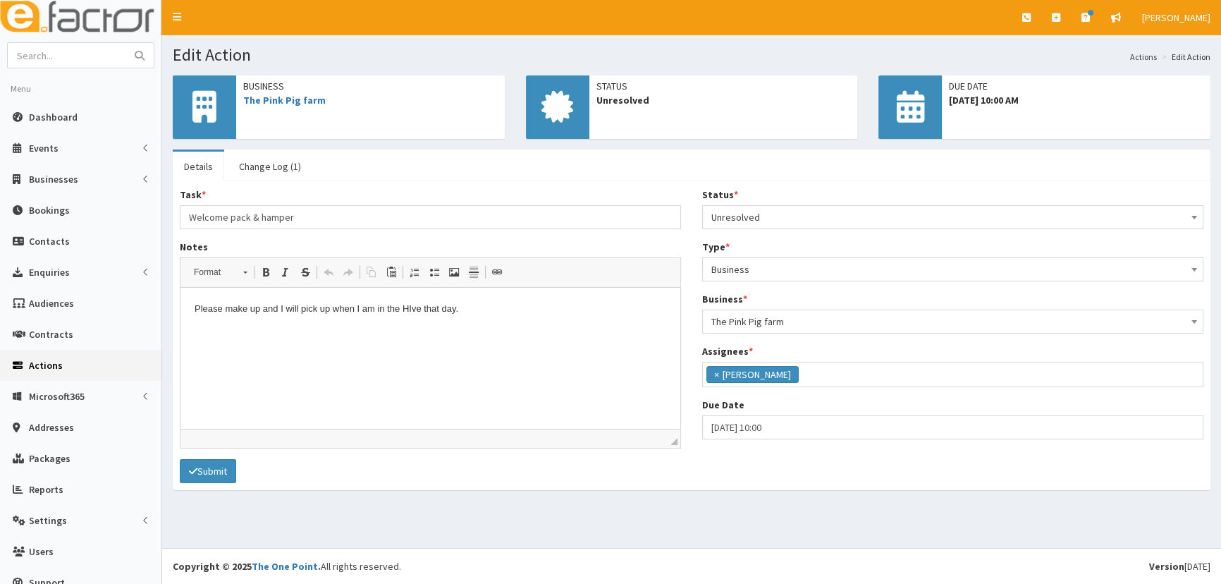
click at [511, 331] on html "Please make up and I will pick up when I am in the HIve that day." at bounding box center [431, 309] width 500 height 43
click at [794, 424] on input "01-10-2025 10:00" at bounding box center [952, 427] width 501 height 24
select select "10"
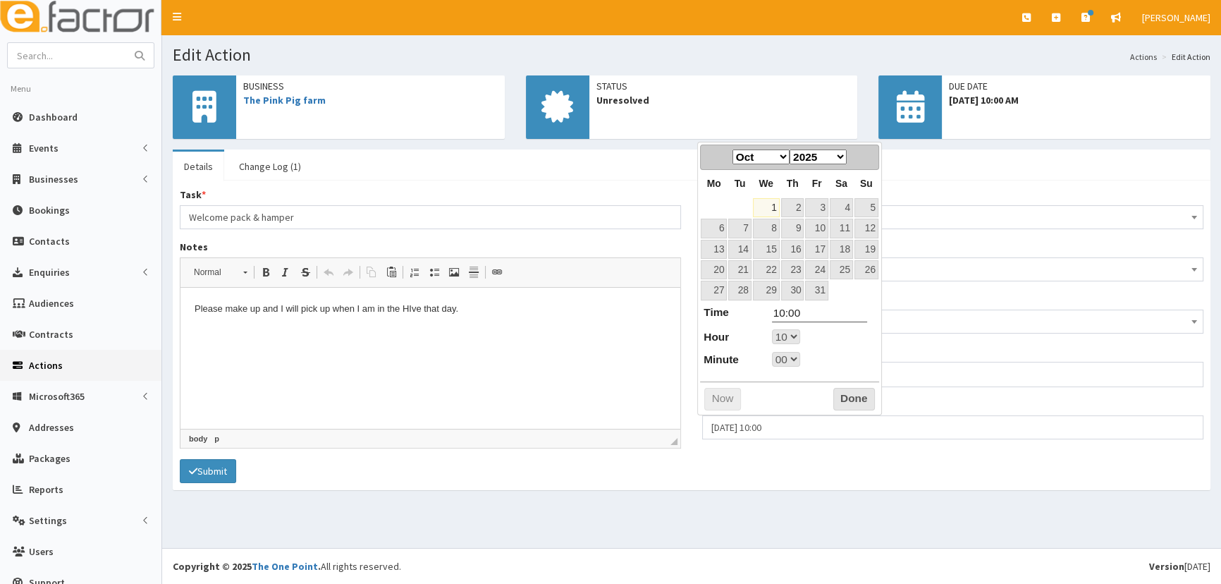
click at [551, 331] on html "Please make up and I will pick up when I am in the HIve that day." at bounding box center [431, 309] width 500 height 43
click at [414, 312] on p "Please make up and I will pick up when I am in the HIve that day." at bounding box center [431, 309] width 472 height 15
click at [522, 331] on html "Please make up and I will pick up when I am in the HIve that day." at bounding box center [431, 309] width 500 height 43
click at [400, 331] on html "Please make up and I will pick up when I am in the HIve that day." at bounding box center [431, 309] width 500 height 43
click at [44, 111] on span "Dashboard" at bounding box center [53, 117] width 49 height 13
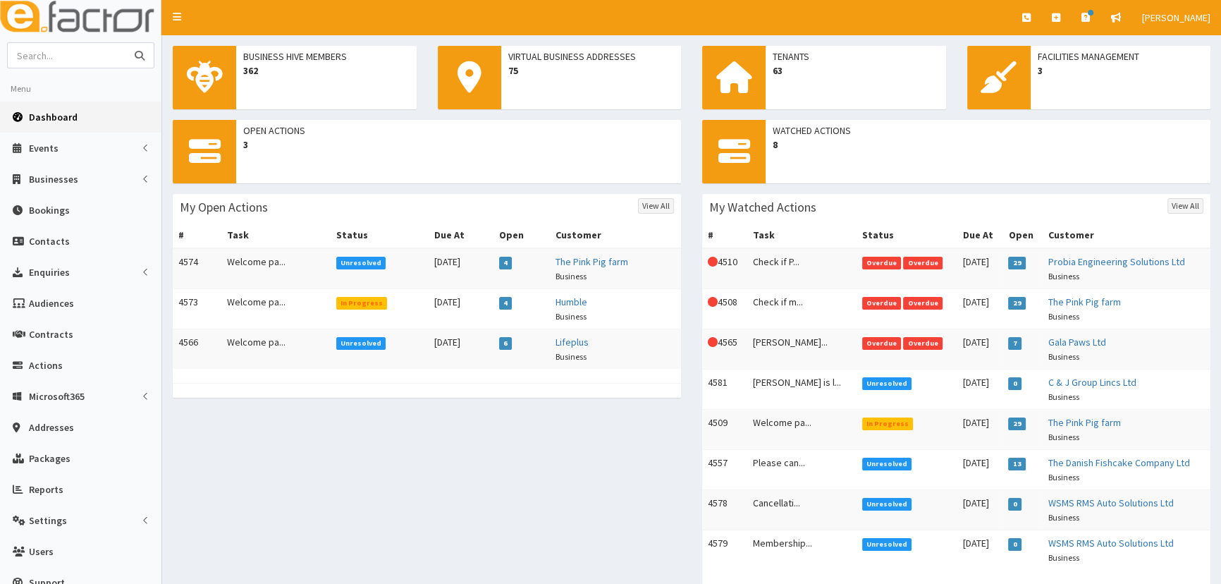
click at [79, 66] on input "text" at bounding box center [67, 55] width 118 height 25
type input "nolans"
click at [126, 43] on button "submit" at bounding box center [140, 55] width 28 height 25
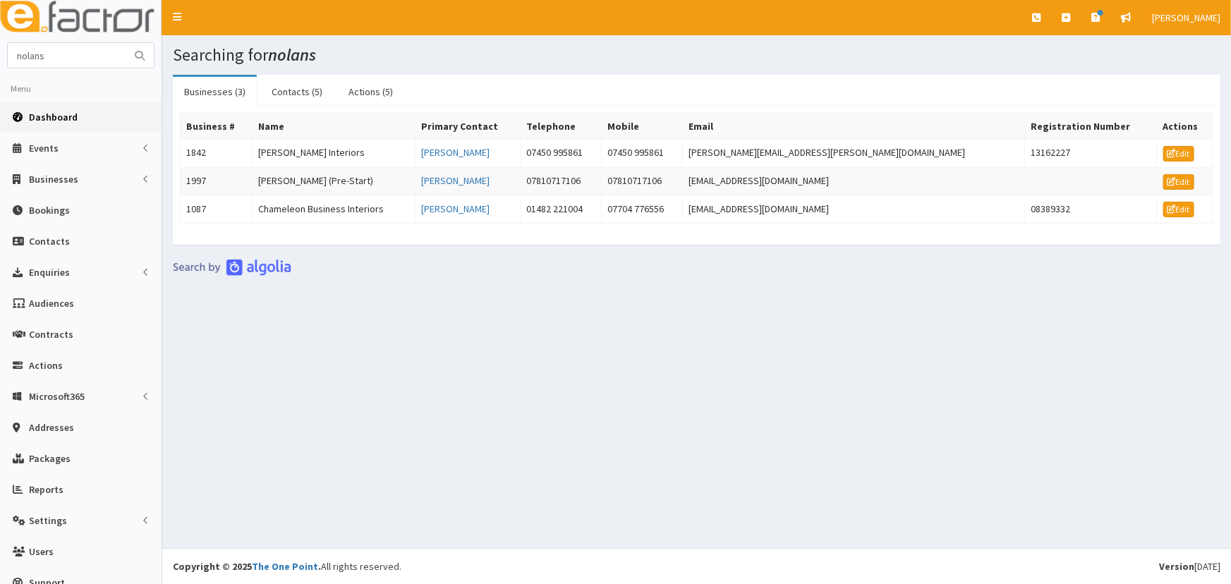
click at [56, 114] on span "Dashboard" at bounding box center [53, 117] width 49 height 13
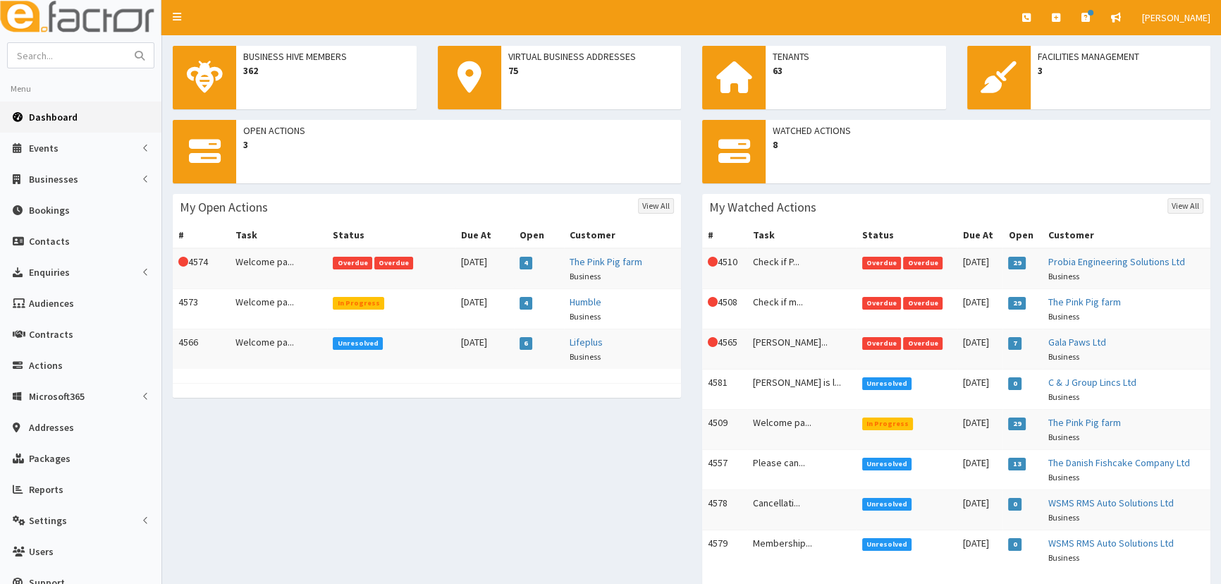
click at [401, 435] on div "Open Actions 3 My Open Actions View All # Task Status Due At Open Customer This…" at bounding box center [691, 366] width 1059 height 493
click at [203, 484] on div "Open Actions 3 My Open Actions View All # Task Status Due At Open Customer This…" at bounding box center [691, 366] width 1059 height 493
click at [52, 117] on span "Dashboard" at bounding box center [53, 117] width 49 height 13
click at [328, 460] on div "Open Actions 3 My Open Actions View All # Task Status Due At Open Customer This…" at bounding box center [691, 366] width 1059 height 493
click at [446, 438] on div "Open Actions 3 My Open Actions View All # Task Status Due At Open Customer This…" at bounding box center [691, 366] width 1059 height 493
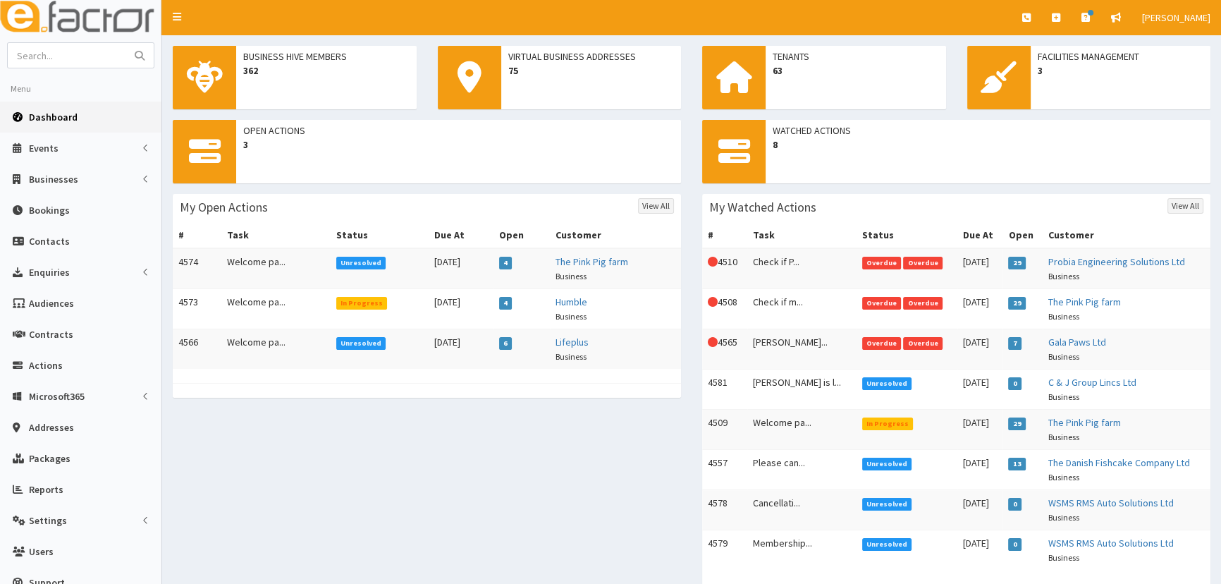
click at [566, 517] on div "Open Actions 3 My Open Actions View All # Task Status Due At Open Customer 4574…" at bounding box center [691, 366] width 1059 height 493
